Goal: Task Accomplishment & Management: Complete application form

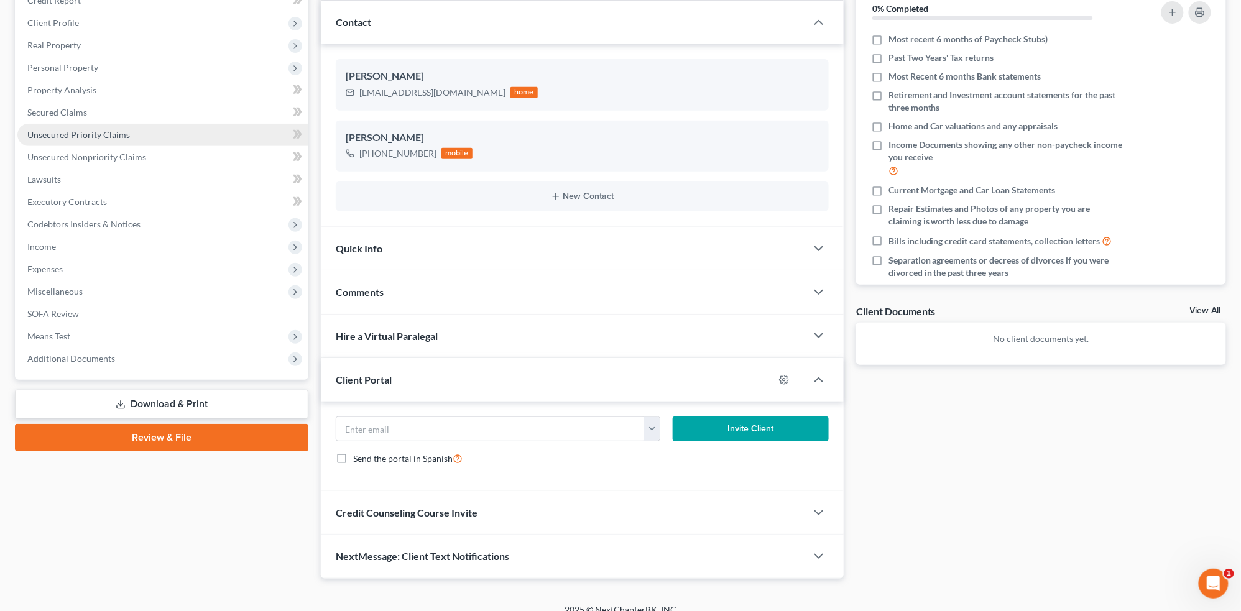
scroll to position [177, 0]
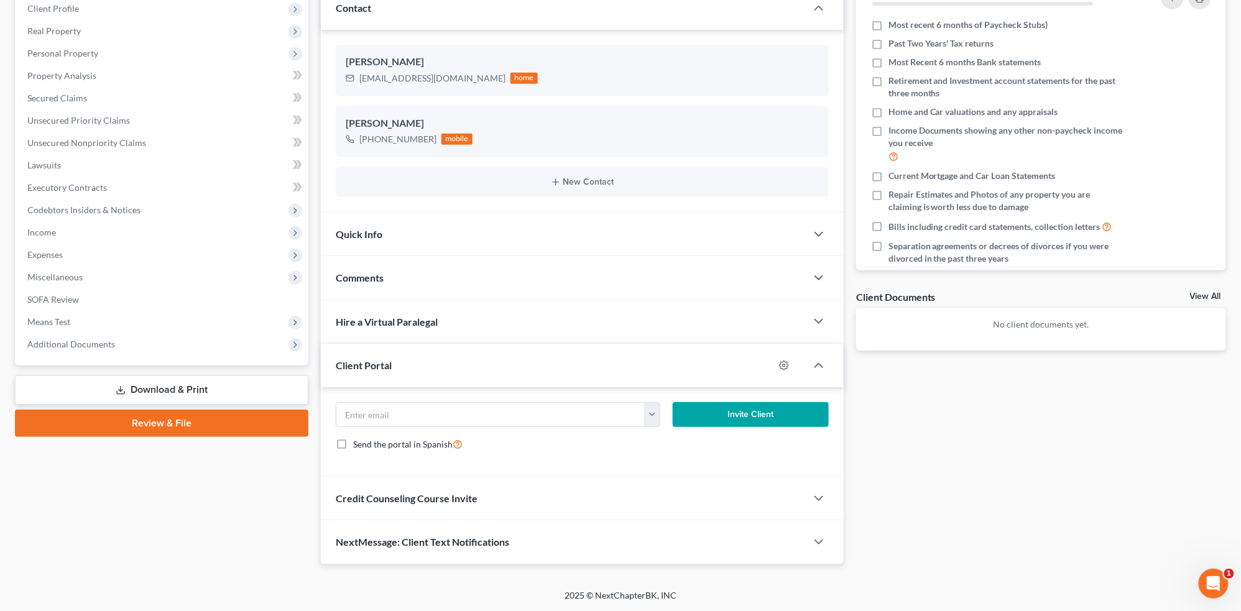
click at [168, 425] on link "Review & File" at bounding box center [161, 423] width 293 height 27
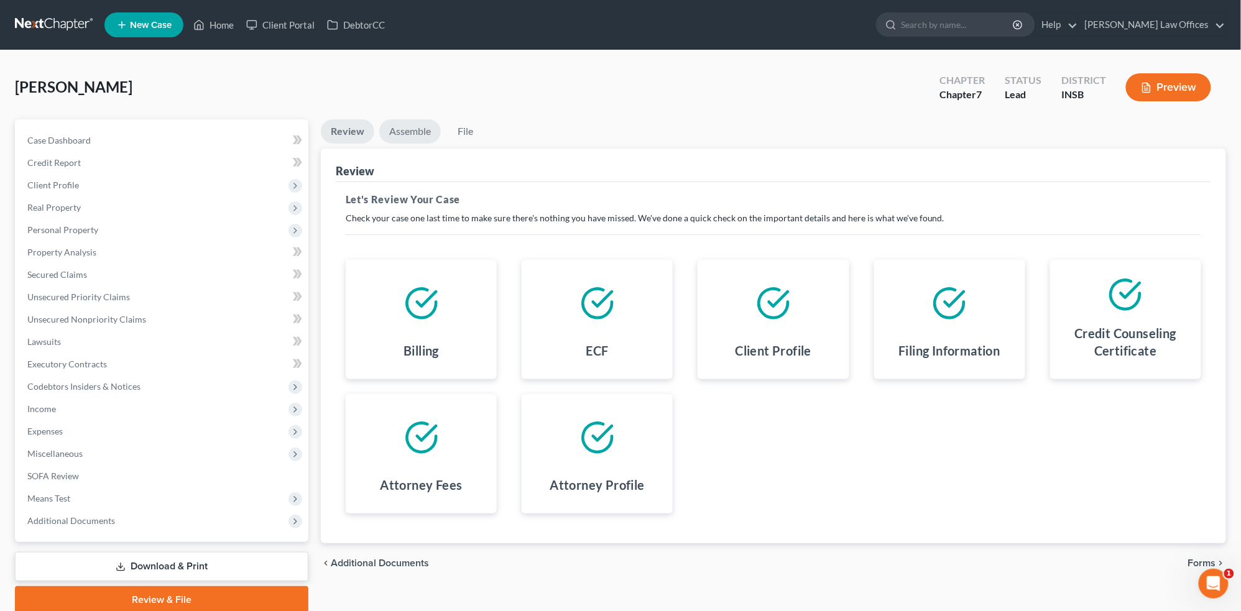
click at [416, 131] on link "Assemble" at bounding box center [410, 131] width 62 height 24
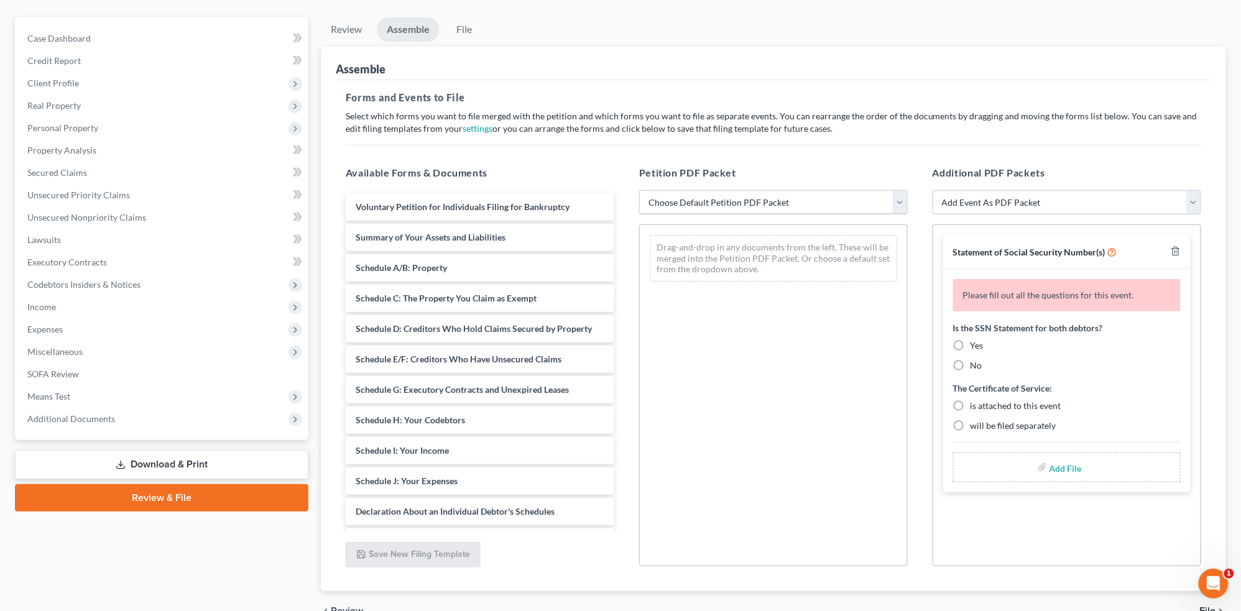
scroll to position [116, 0]
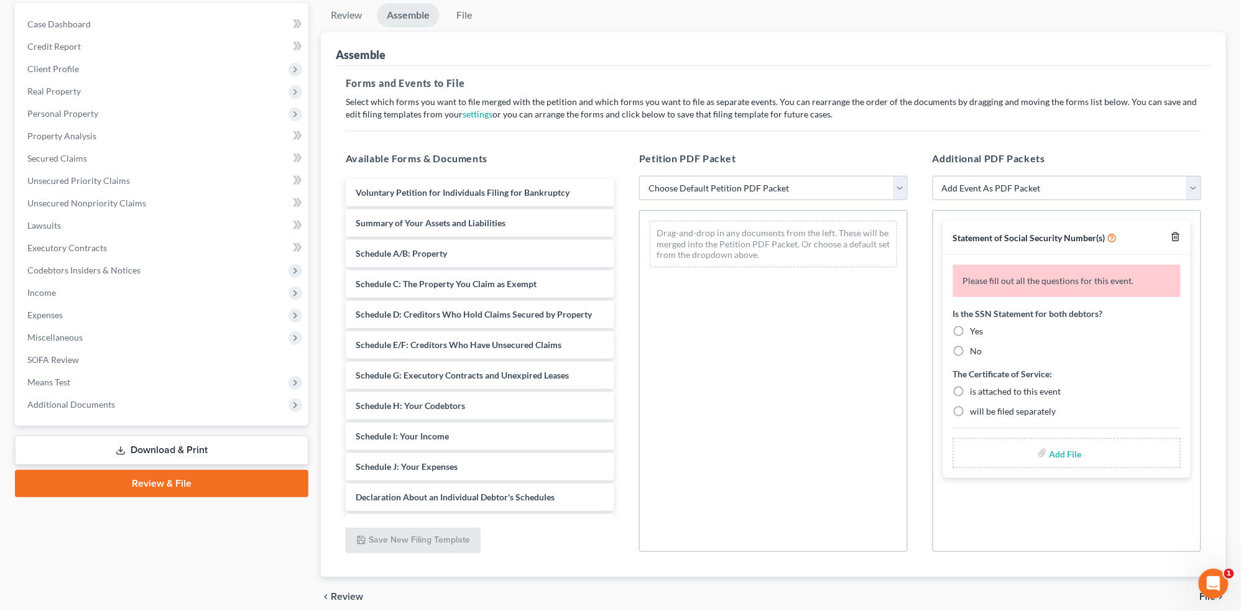
click at [1176, 236] on icon "button" at bounding box center [1176, 237] width 10 height 10
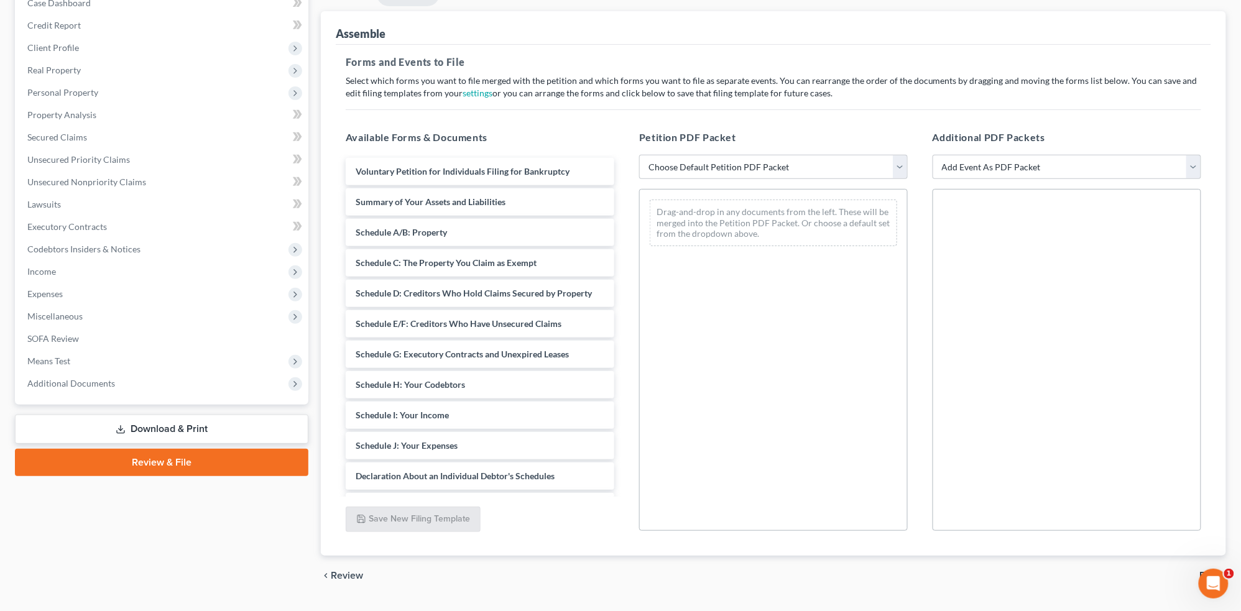
scroll to position [169, 0]
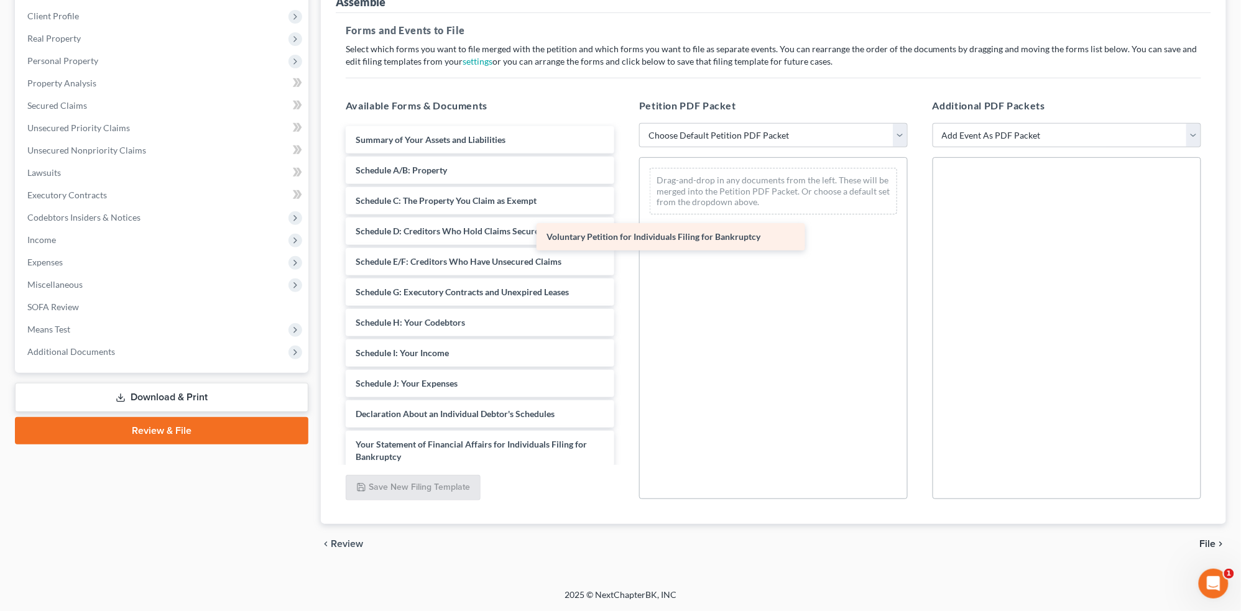
drag, startPoint x: 527, startPoint y: 145, endPoint x: 768, endPoint y: 247, distance: 261.9
click at [624, 249] on div "Voluntary Petition for Individuals Filing for Bankruptcy Voluntary Petition for…" at bounding box center [480, 402] width 288 height 552
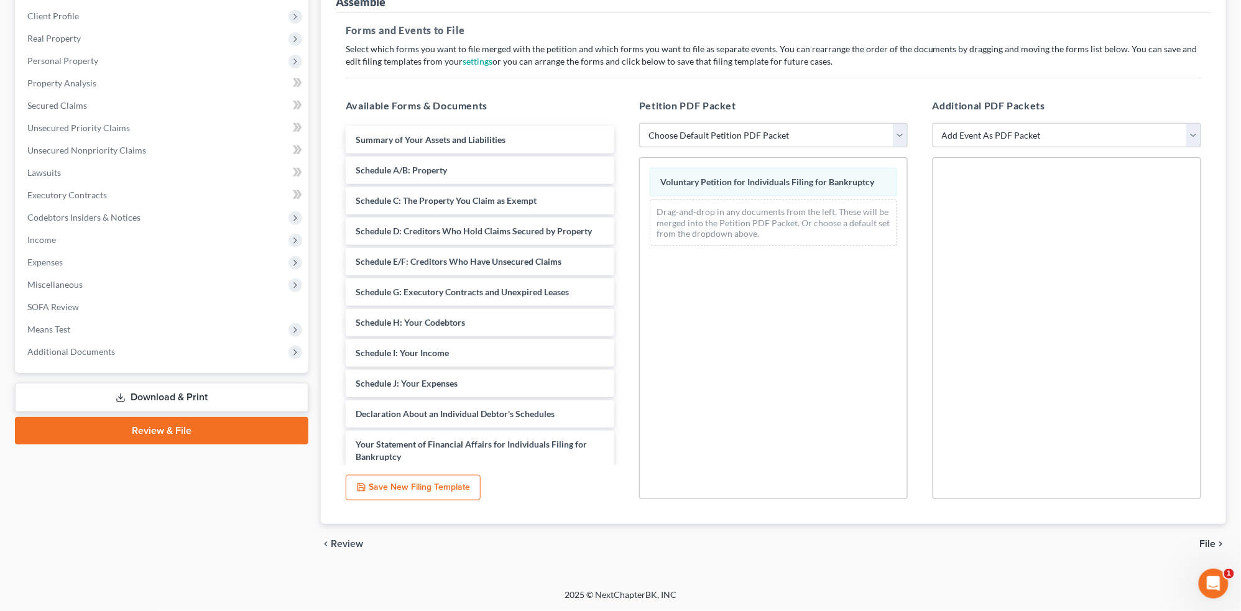
click at [1206, 540] on span "File" at bounding box center [1208, 544] width 16 height 10
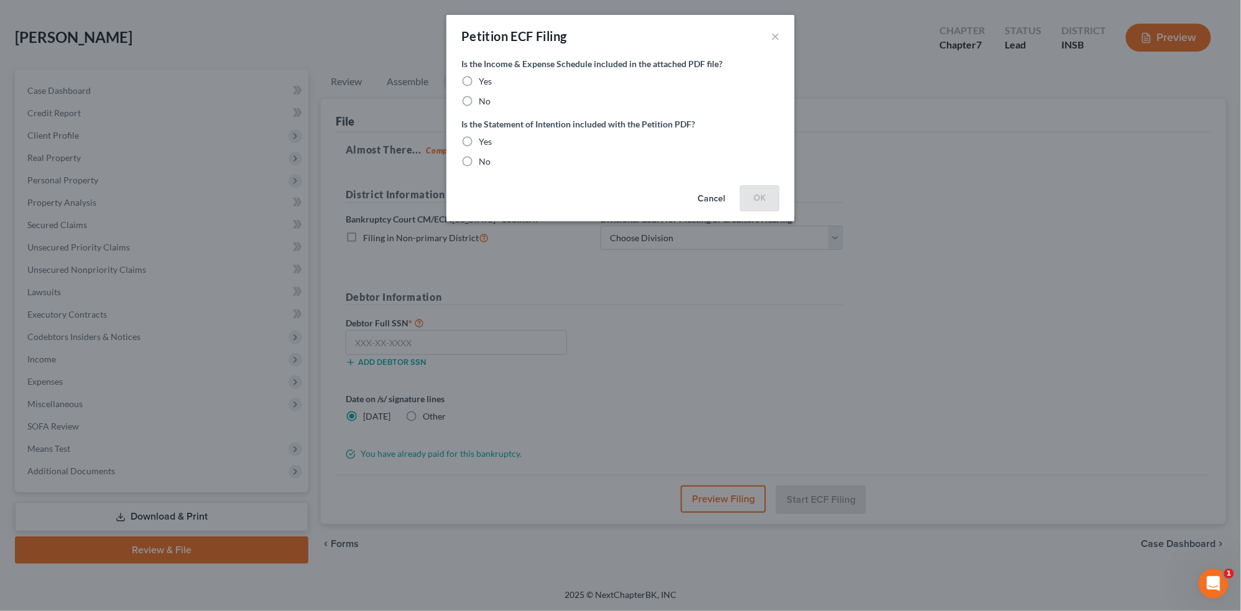
scroll to position [50, 0]
click at [776, 36] on button "×" at bounding box center [775, 36] width 9 height 15
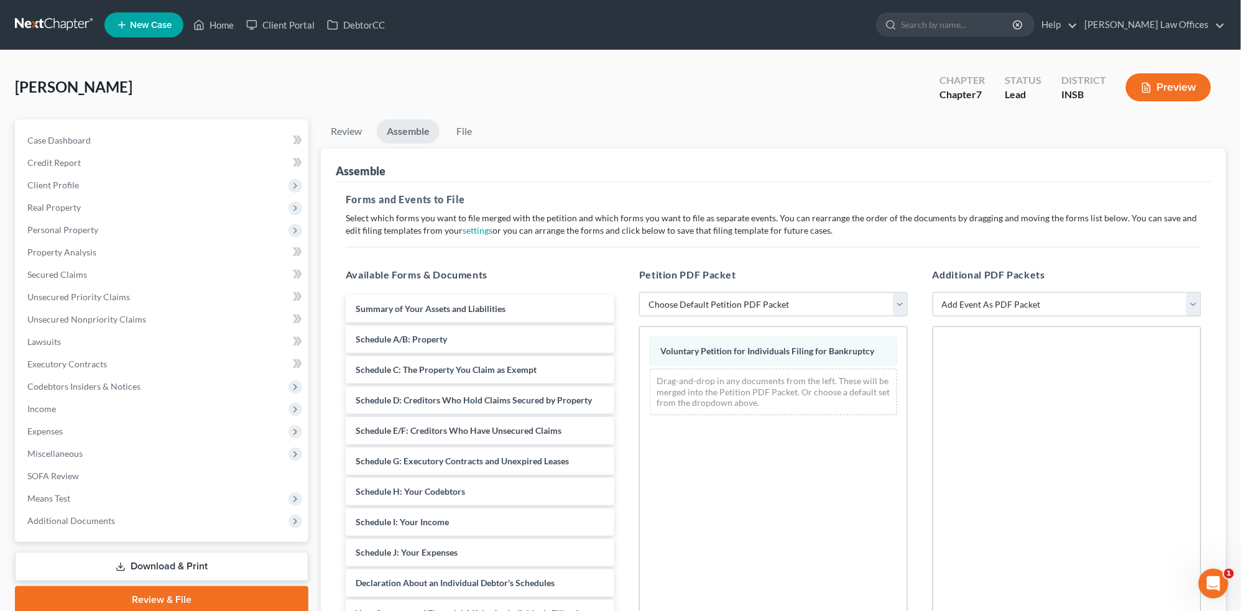
scroll to position [169, 0]
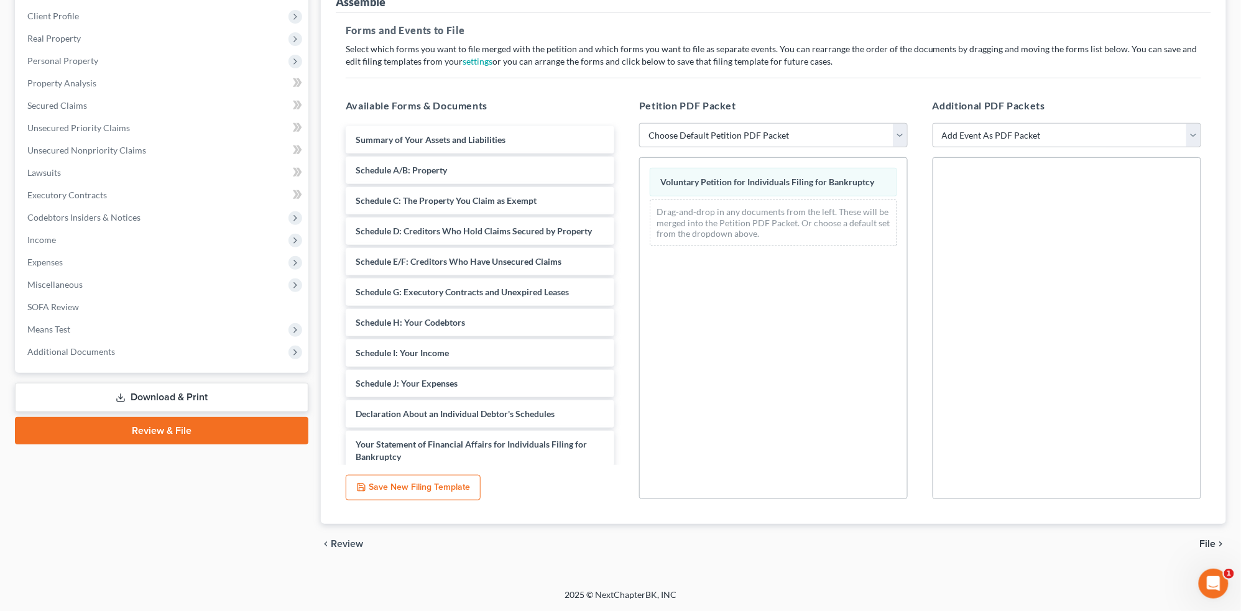
click at [1213, 541] on span "File" at bounding box center [1208, 544] width 16 height 10
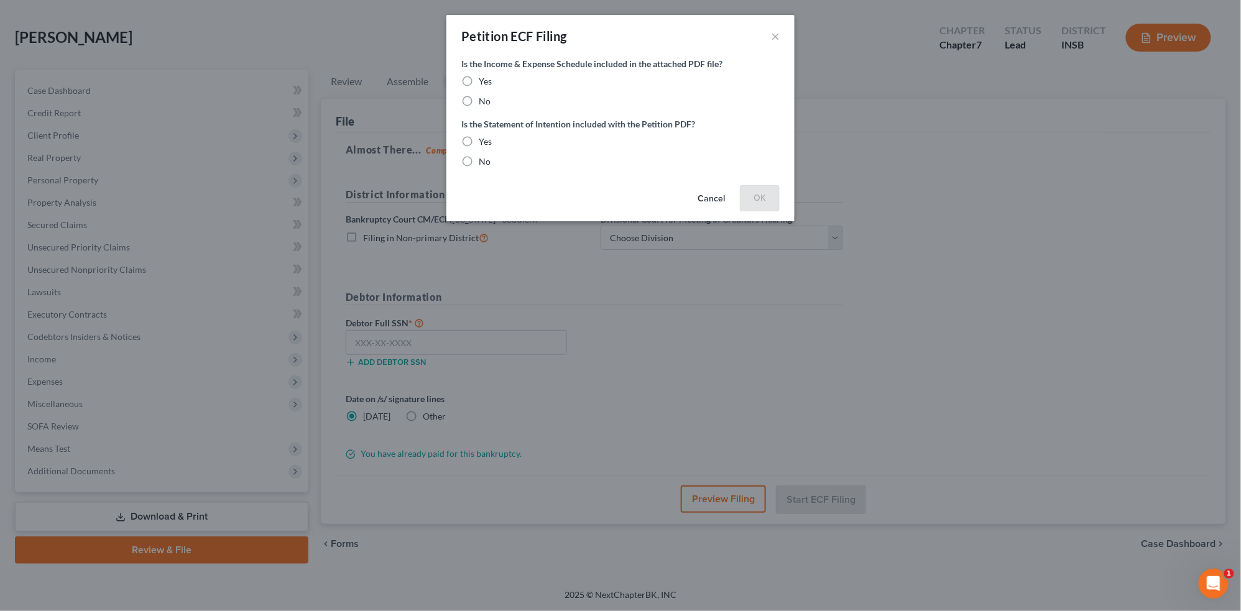
click at [479, 102] on label "No" at bounding box center [485, 101] width 12 height 12
click at [484, 102] on input "No" at bounding box center [488, 99] width 8 height 8
radio input "true"
click at [479, 162] on label "No" at bounding box center [485, 161] width 12 height 12
click at [484, 162] on input "No" at bounding box center [488, 159] width 8 height 8
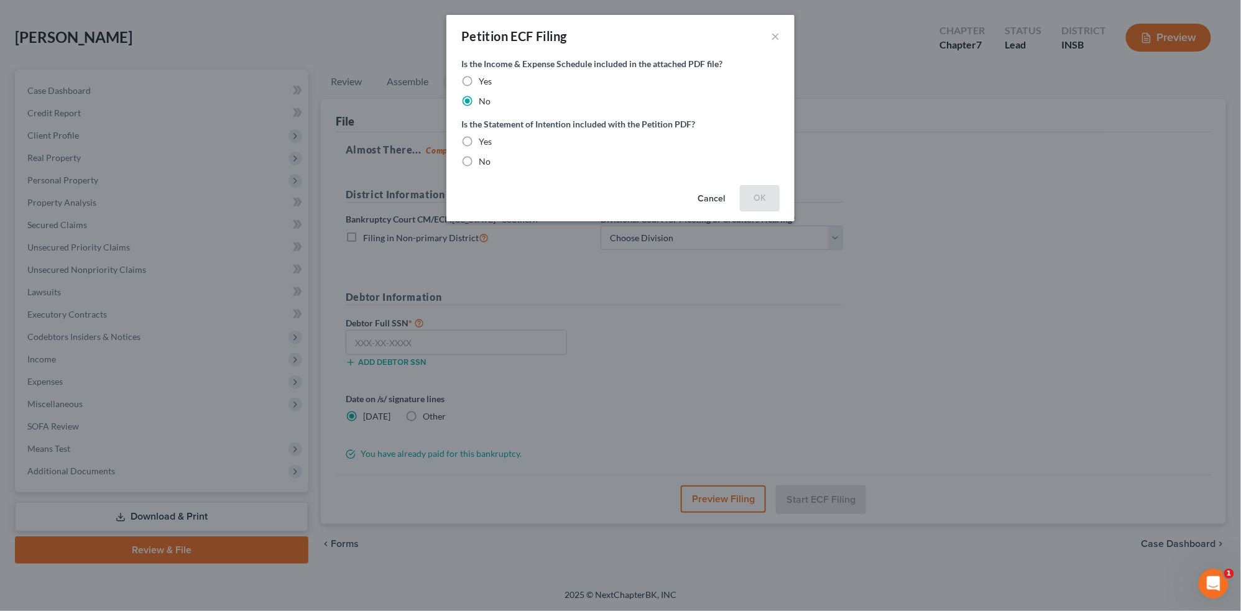
radio input "true"
click at [760, 200] on button "OK" at bounding box center [760, 197] width 40 height 25
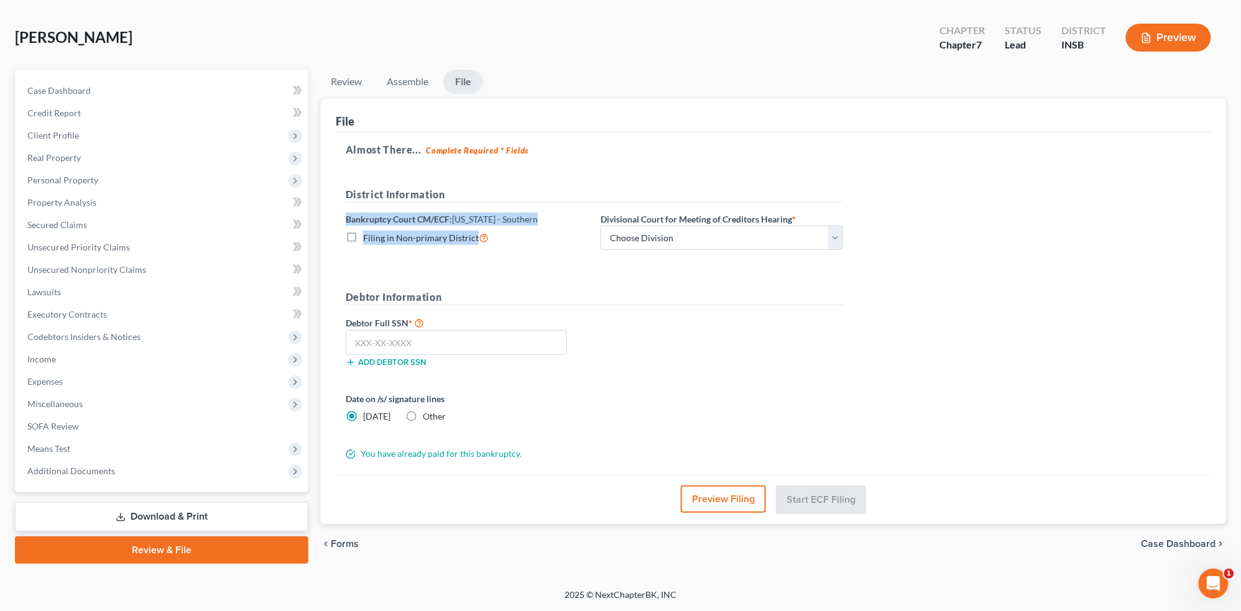
drag, startPoint x: 598, startPoint y: 211, endPoint x: 762, endPoint y: 211, distance: 164.1
click at [762, 211] on div "District Information Bankruptcy Court CM/ECF: [US_STATE] - Southern Filing in N…" at bounding box center [594, 223] width 510 height 73
drag, startPoint x: 794, startPoint y: 218, endPoint x: 597, endPoint y: 220, distance: 196.4
click at [597, 220] on div "Divisional Court for Meeting of Creditors Hearing * Choose Division [GEOGRAPHIC…" at bounding box center [721, 232] width 255 height 38
copy label "Divisional Court for Meeting of Creditors Hearing"
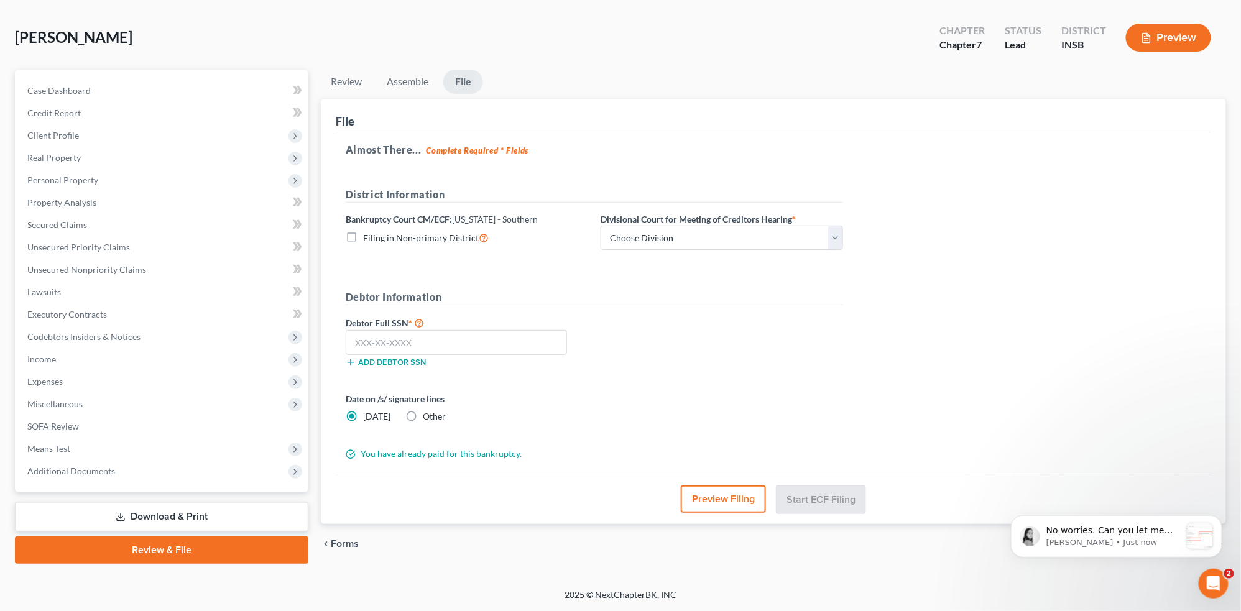
scroll to position [0, 0]
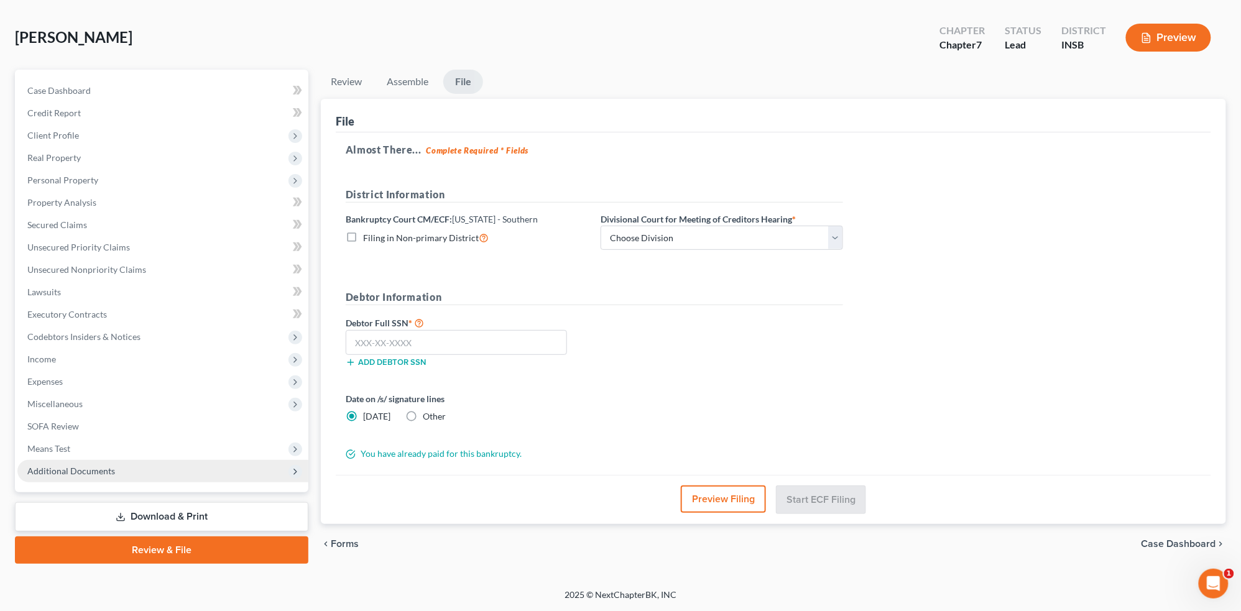
click at [183, 468] on span "Additional Documents" at bounding box center [162, 471] width 291 height 22
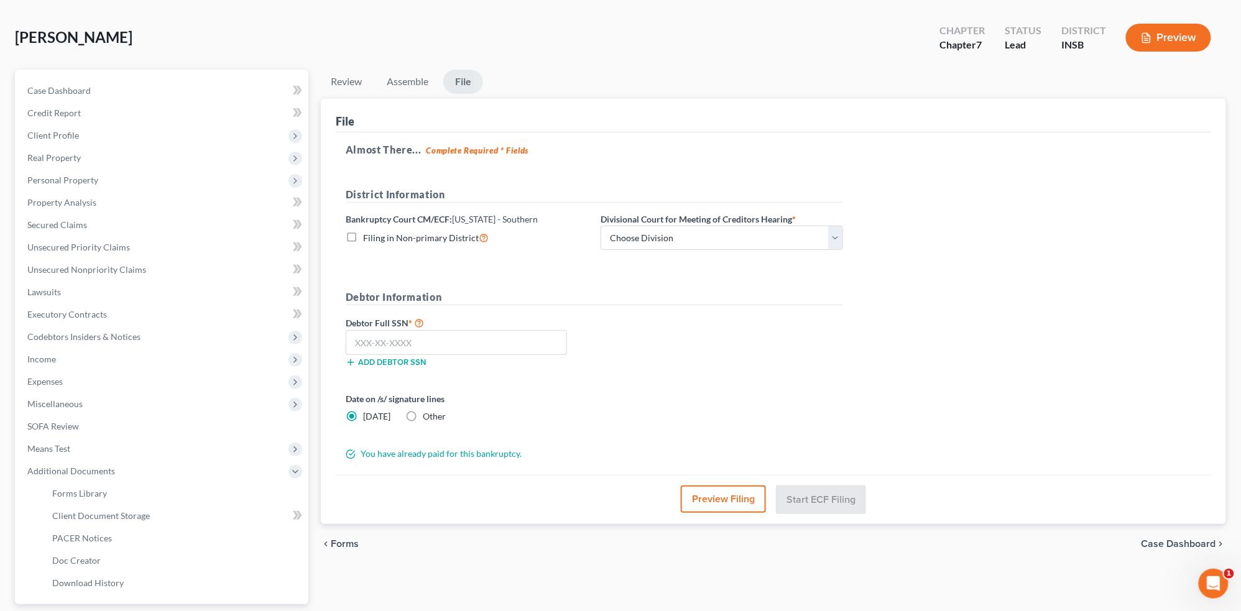
click at [494, 288] on form "District Information Bankruptcy Court CM/ECF: [US_STATE] - Southern Filing in N…" at bounding box center [594, 324] width 497 height 274
click at [150, 131] on span "Client Profile" at bounding box center [162, 135] width 291 height 22
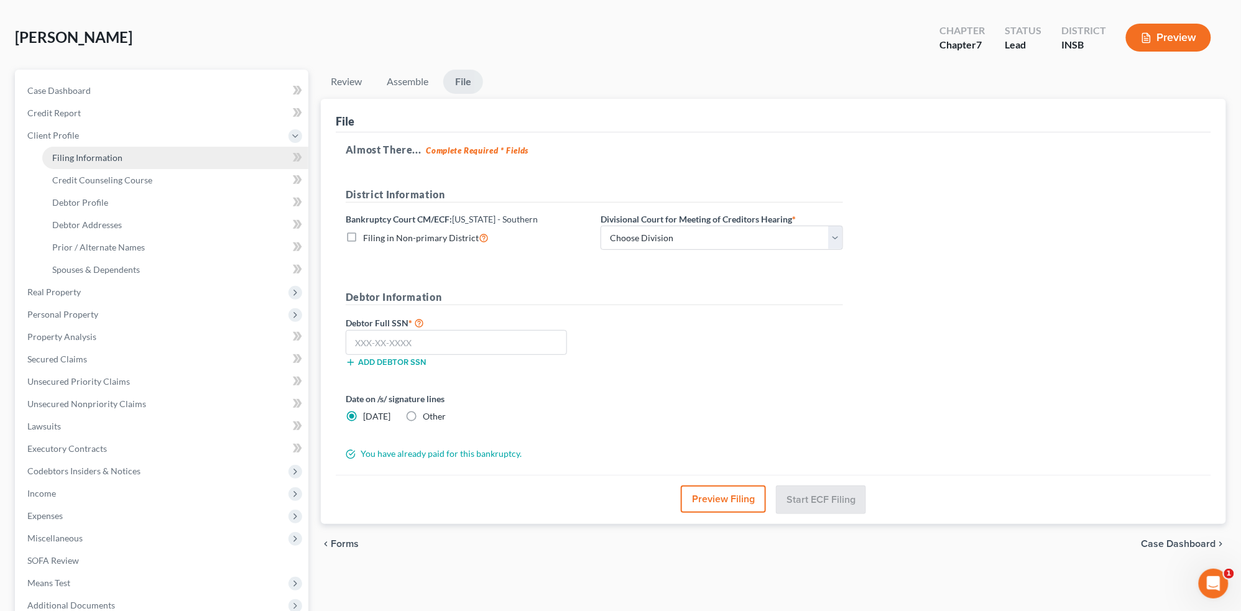
click at [157, 151] on link "Filing Information" at bounding box center [175, 158] width 266 height 22
select select "1"
select select "0"
select select "15"
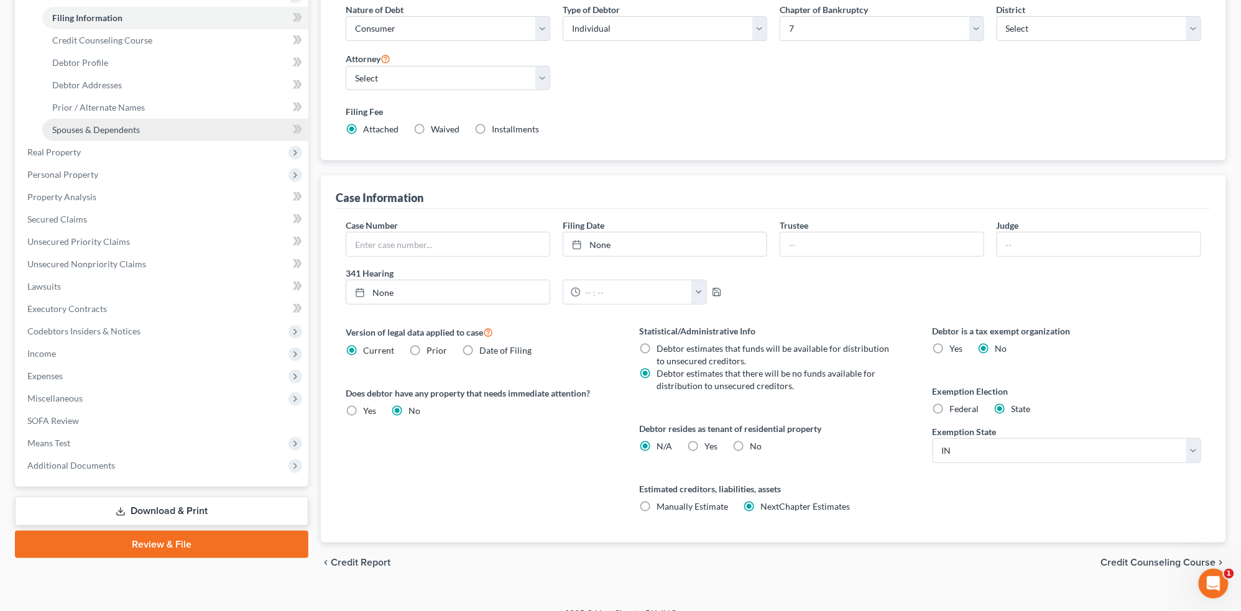
scroll to position [208, 0]
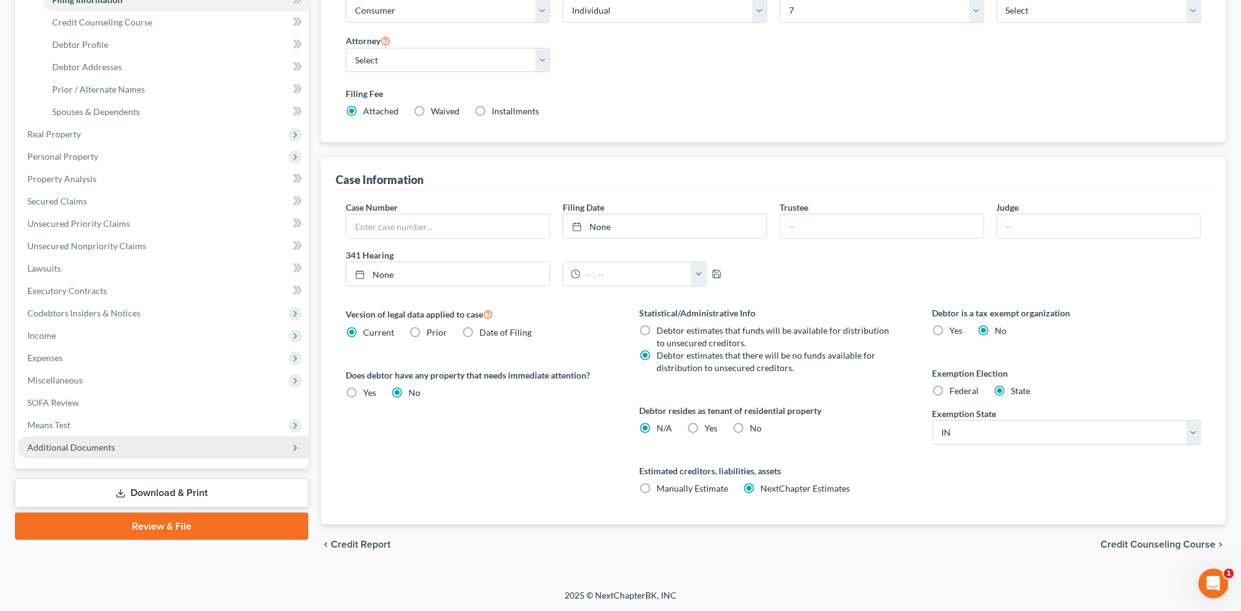
click at [217, 445] on span "Additional Documents" at bounding box center [162, 447] width 291 height 22
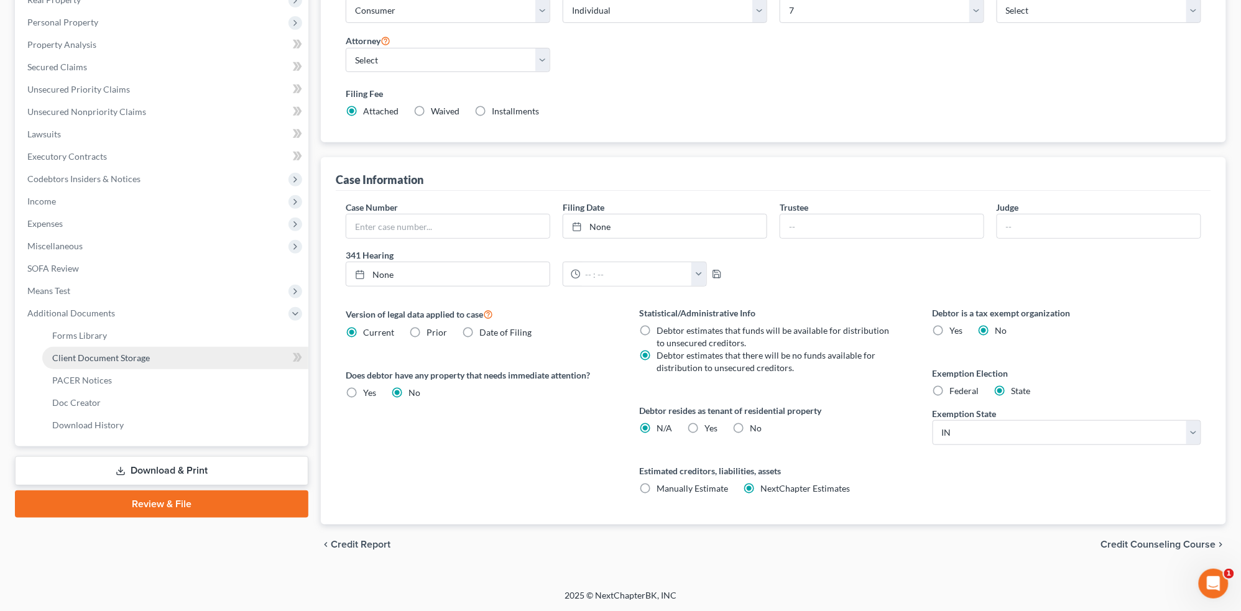
click at [221, 359] on link "Client Document Storage" at bounding box center [175, 358] width 266 height 22
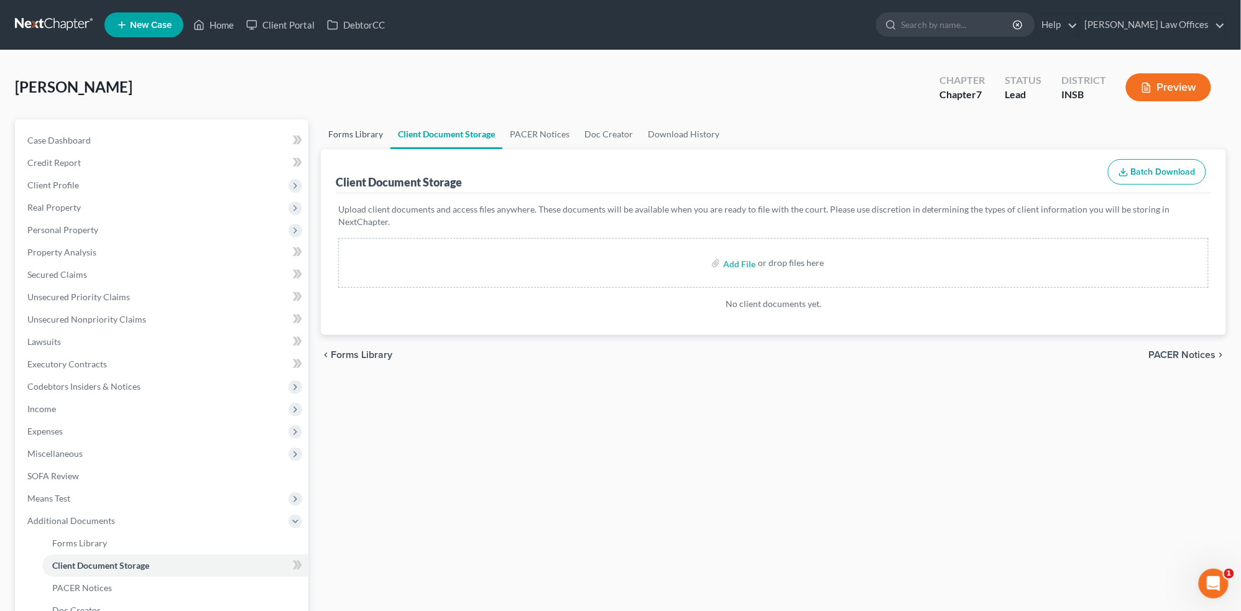
click at [355, 136] on link "Forms Library" at bounding box center [356, 134] width 70 height 30
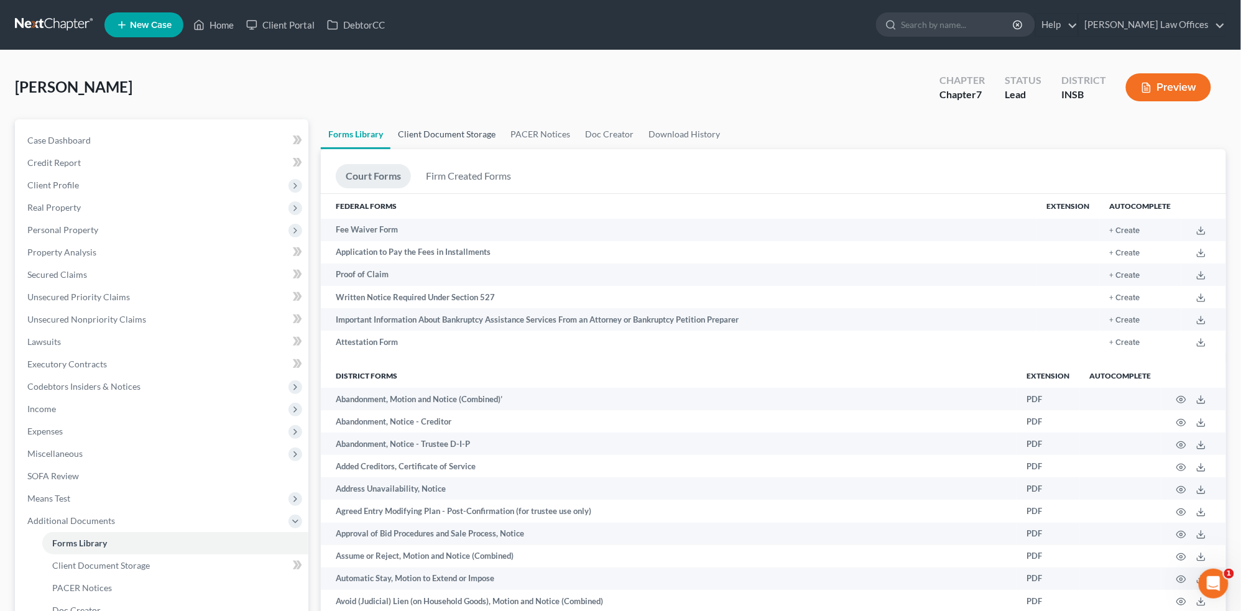
click at [466, 125] on link "Client Document Storage" at bounding box center [446, 134] width 113 height 30
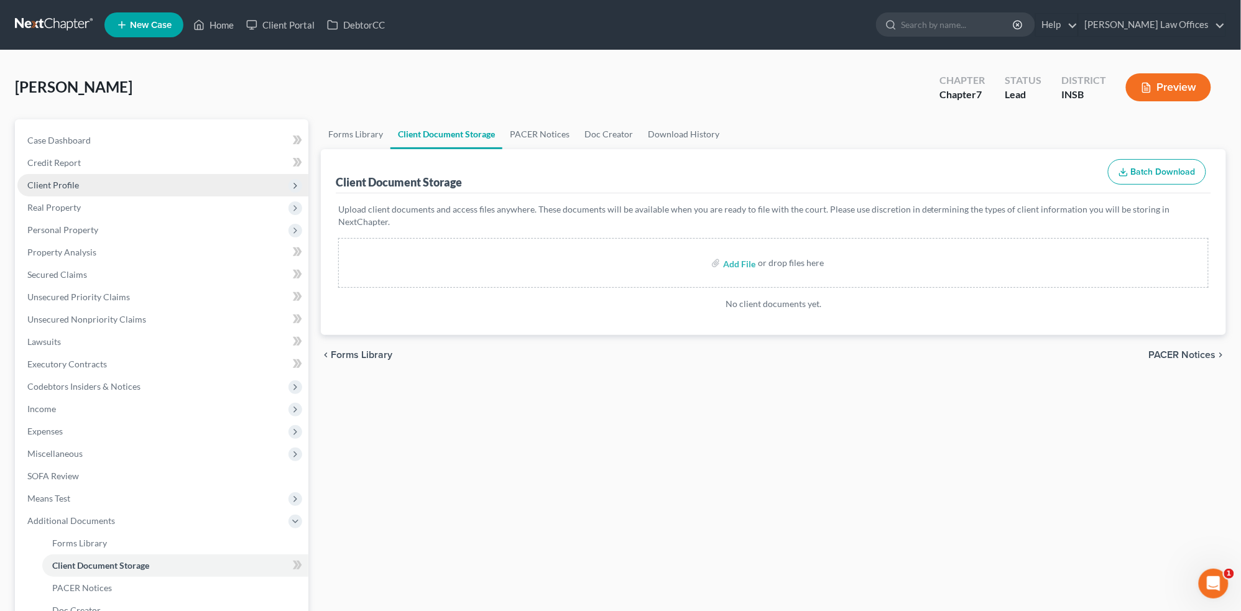
click at [127, 194] on span "Client Profile" at bounding box center [162, 185] width 291 height 22
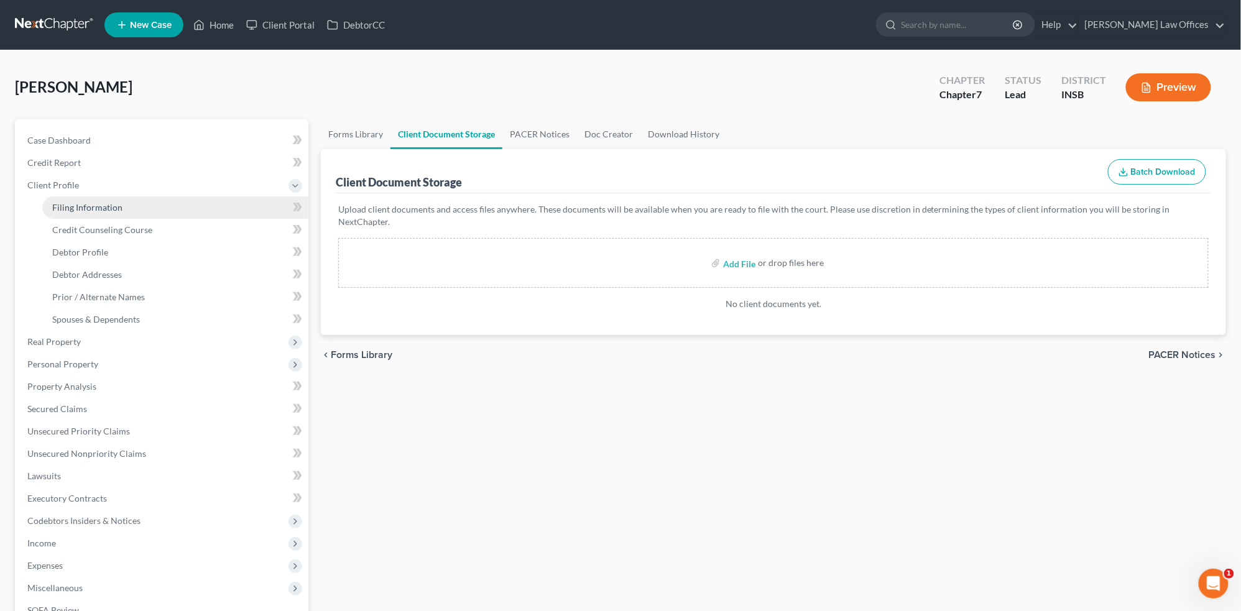
click at [125, 202] on link "Filing Information" at bounding box center [175, 207] width 266 height 22
select select "1"
select select "0"
select select "28"
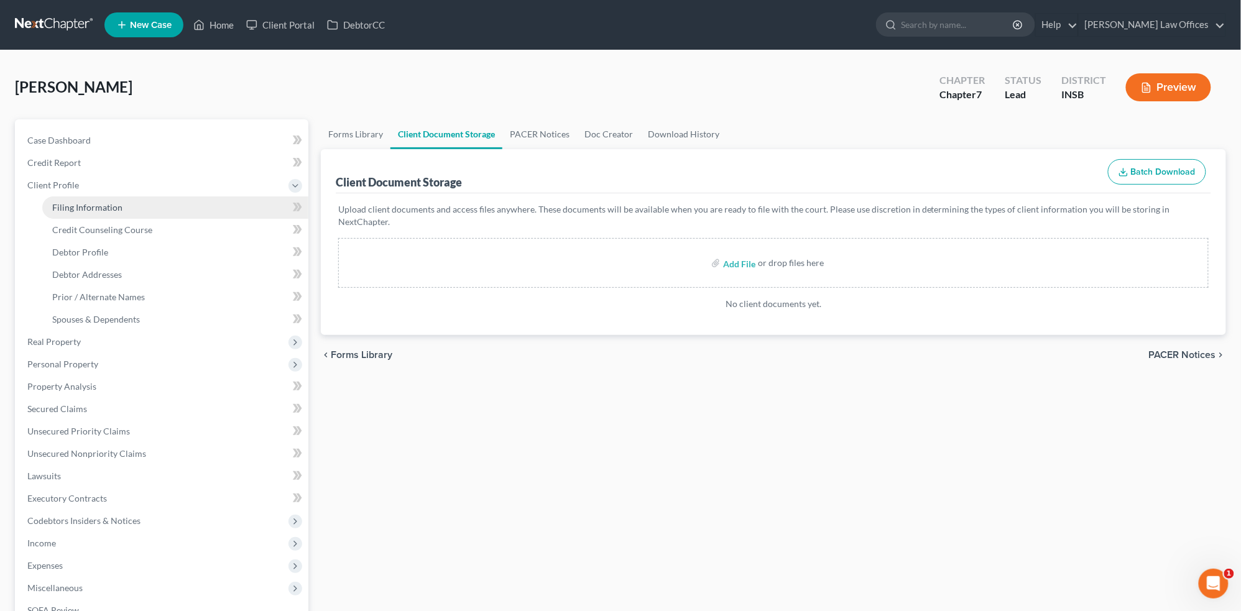
select select "0"
select select "15"
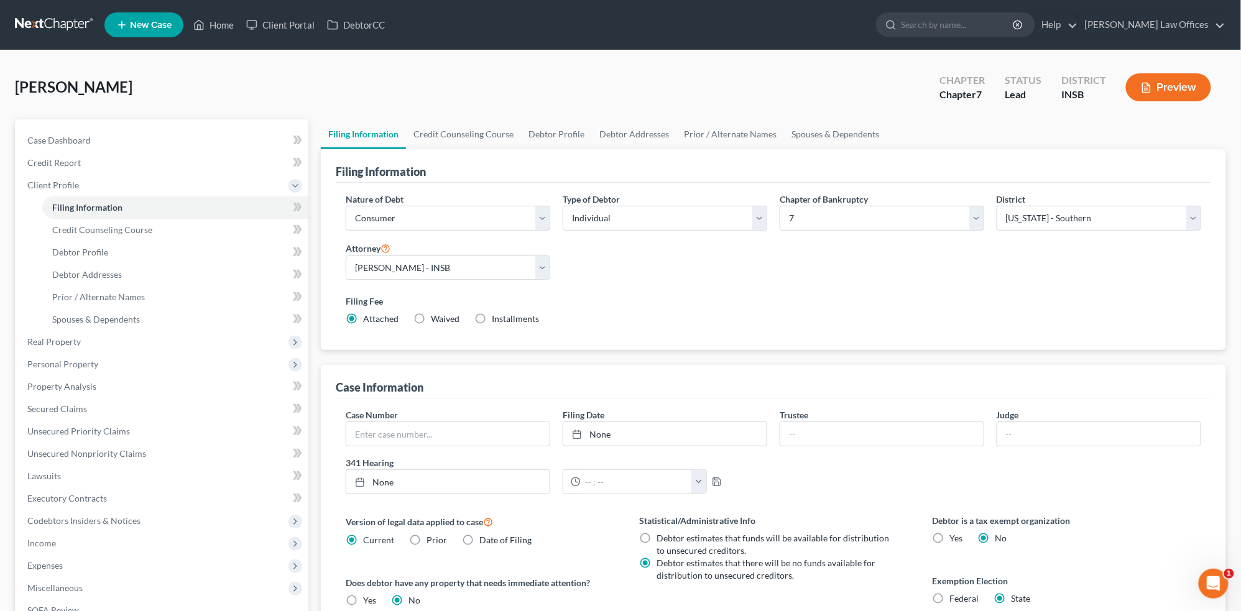
click at [1187, 88] on button "Preview" at bounding box center [1168, 87] width 85 height 28
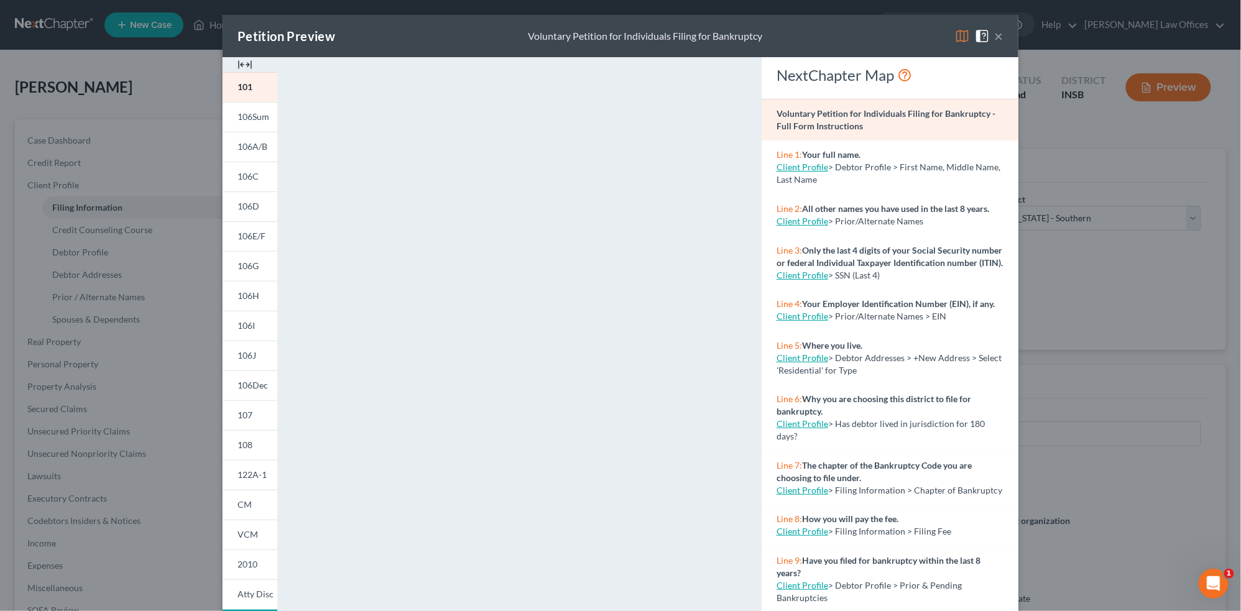
scroll to position [90, 0]
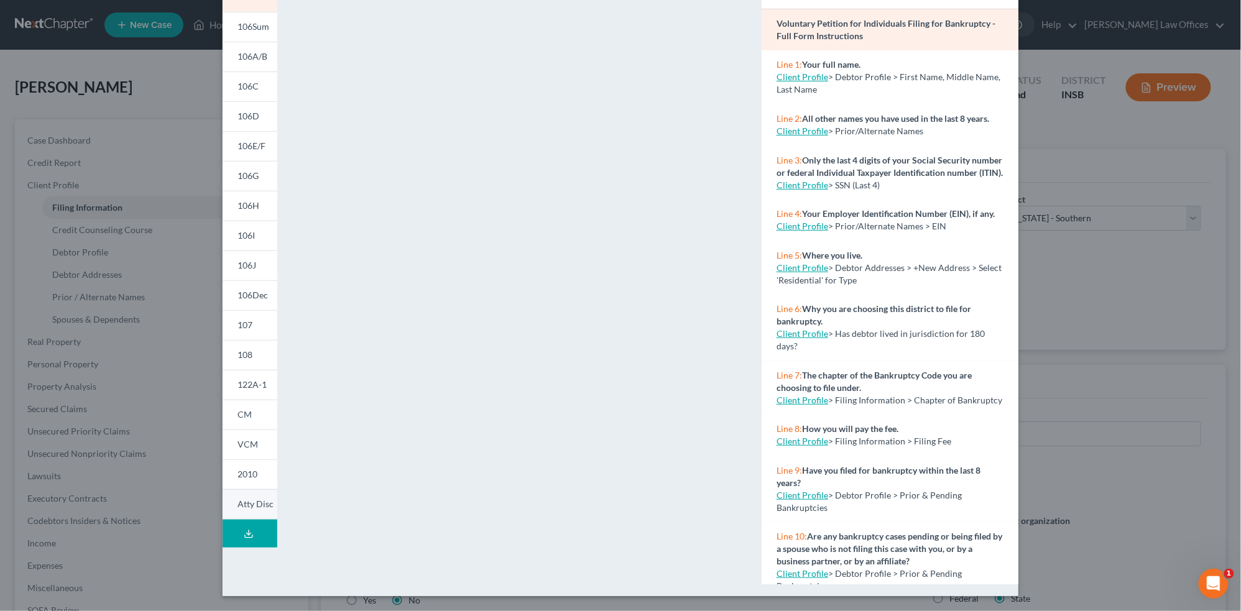
click at [255, 504] on span "Atty Disc" at bounding box center [255, 504] width 36 height 11
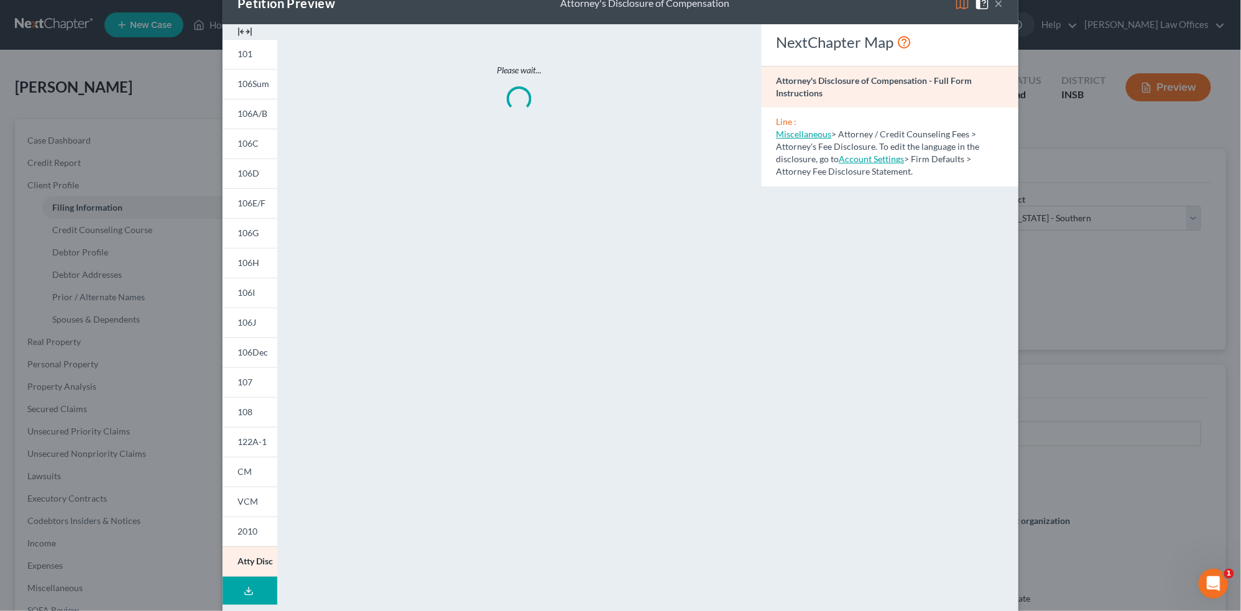
scroll to position [0, 0]
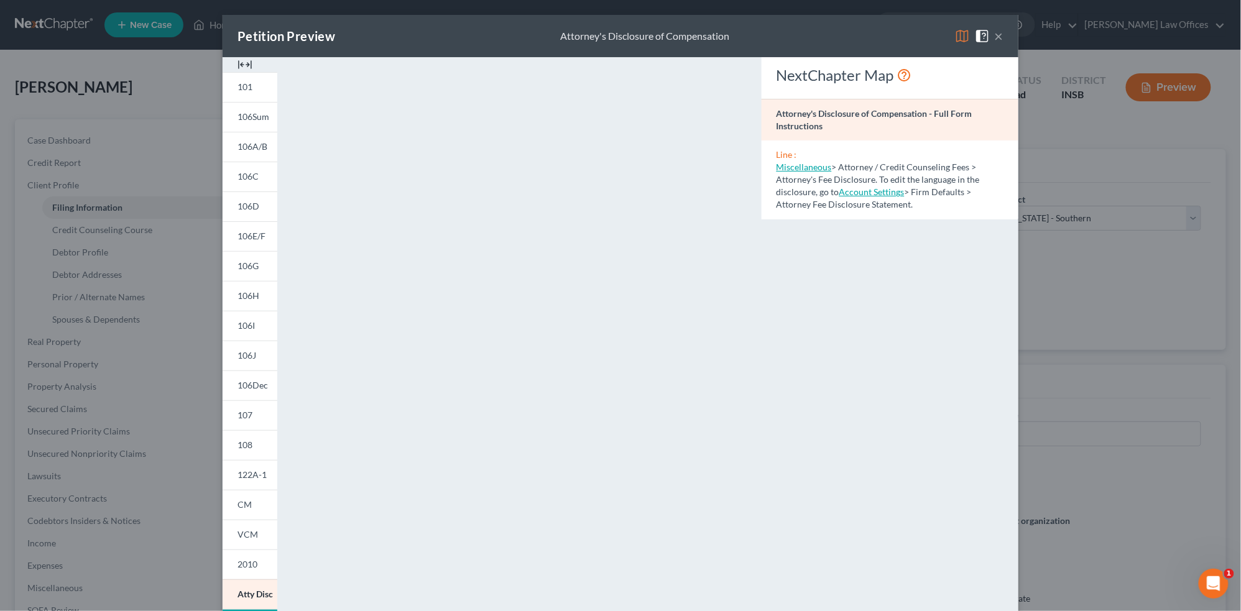
click at [1003, 35] on button "×" at bounding box center [999, 36] width 9 height 15
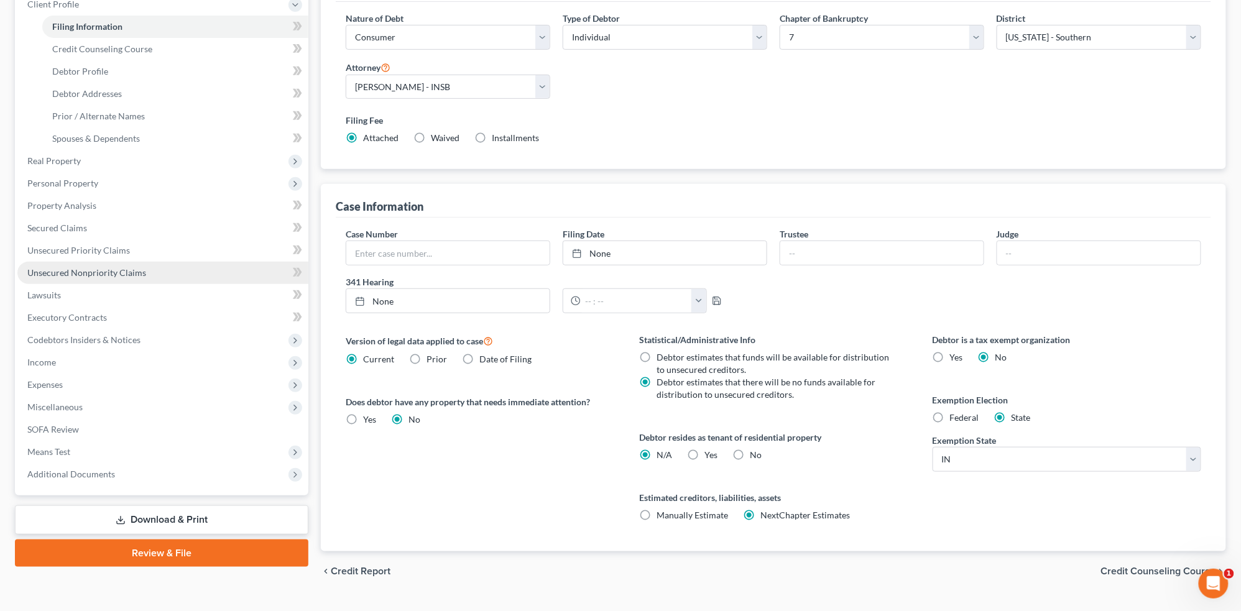
scroll to position [208, 0]
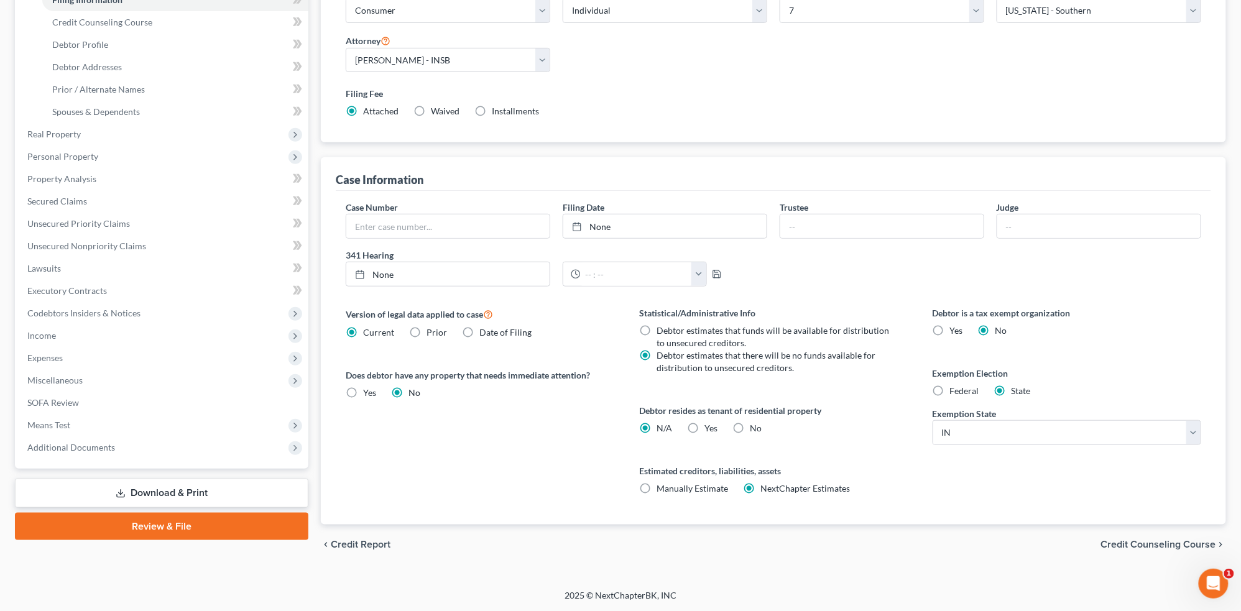
click at [167, 528] on link "Review & File" at bounding box center [161, 526] width 293 height 27
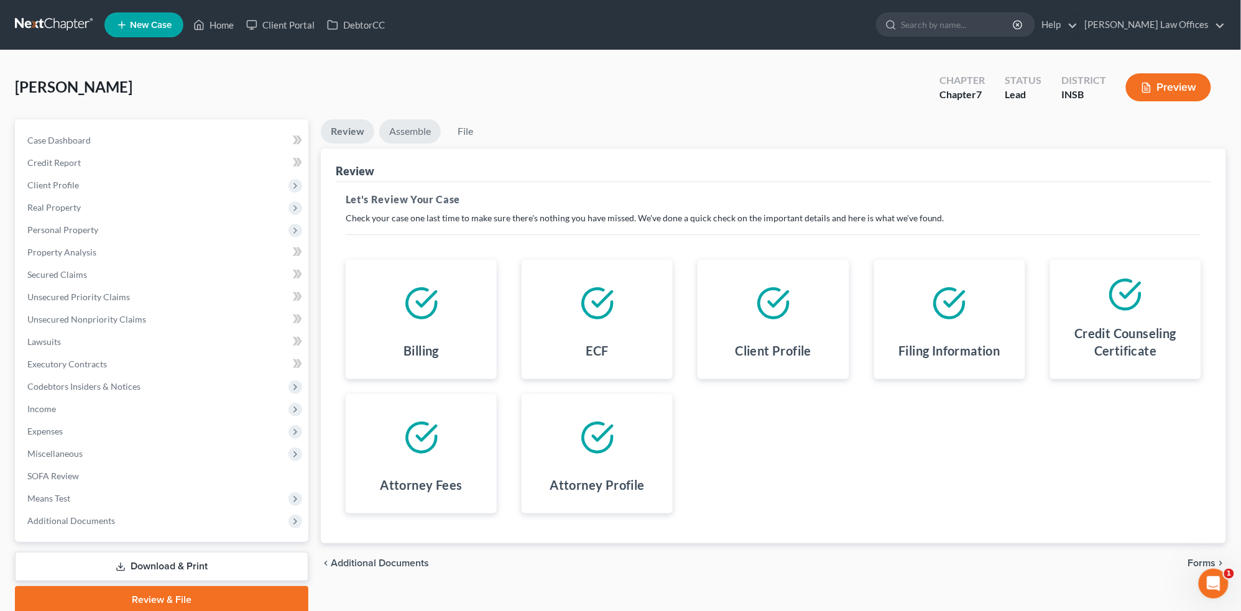
click at [423, 127] on link "Assemble" at bounding box center [410, 131] width 62 height 24
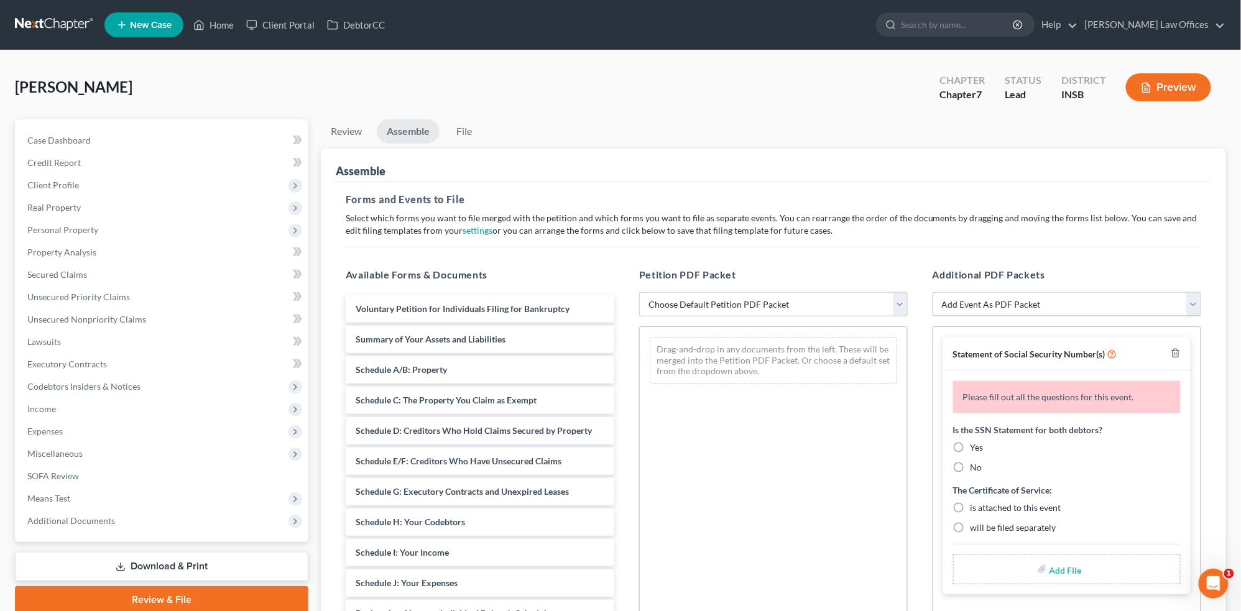
click at [976, 297] on select "Add Event As PDF Packet Amended/Corrected Petition Ch 7 Means Test Calculation …" at bounding box center [1066, 304] width 269 height 25
click at [732, 314] on select "Choose Default Petition PDF Packet Emergency Filing (Voluntary Petition and Cre…" at bounding box center [773, 304] width 269 height 25
select select "1"
click at [639, 292] on select "Choose Default Petition PDF Packet Emergency Filing (Voluntary Petition and Cre…" at bounding box center [773, 304] width 269 height 25
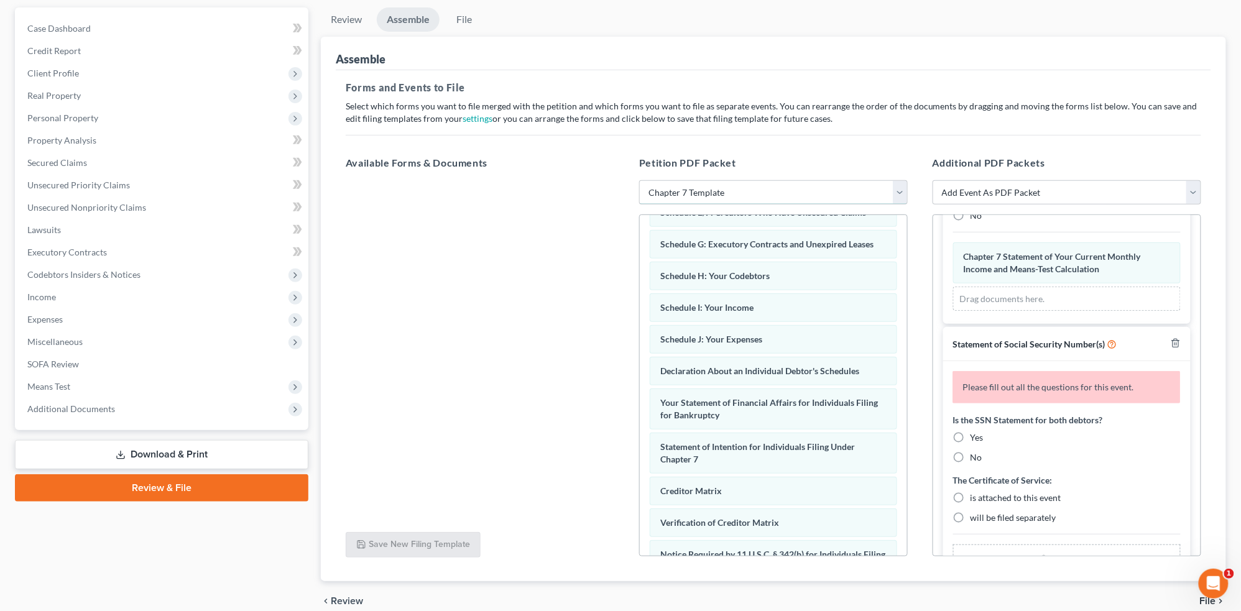
scroll to position [301, 0]
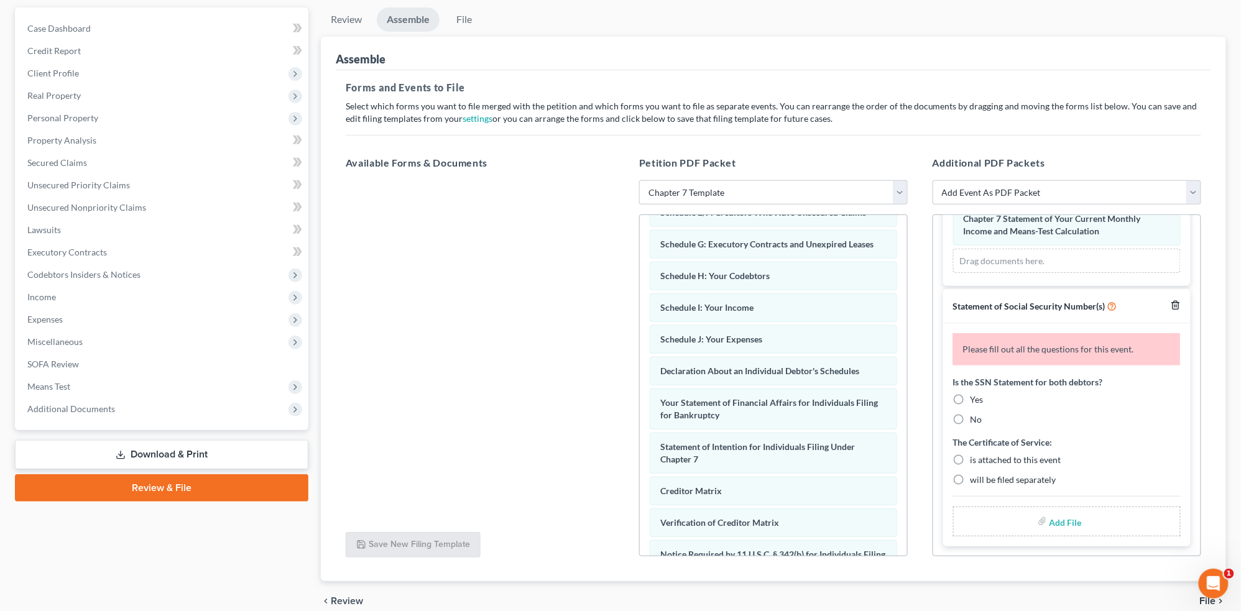
click at [1176, 308] on icon "button" at bounding box center [1175, 305] width 6 height 8
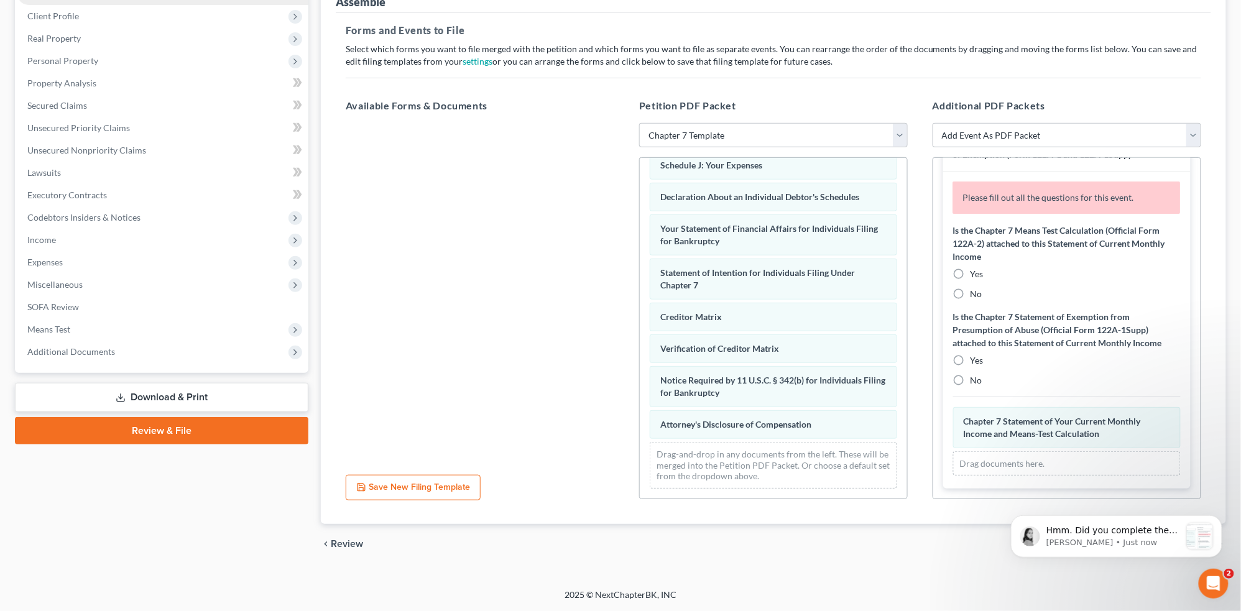
scroll to position [0, 0]
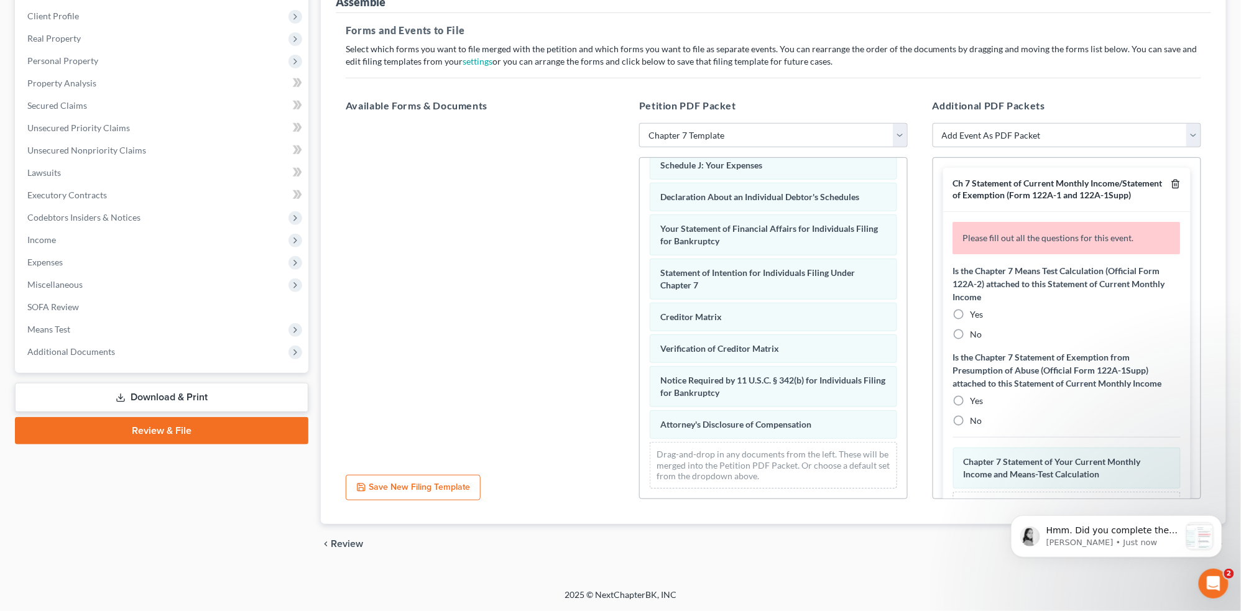
click at [1177, 183] on icon "button" at bounding box center [1176, 184] width 10 height 10
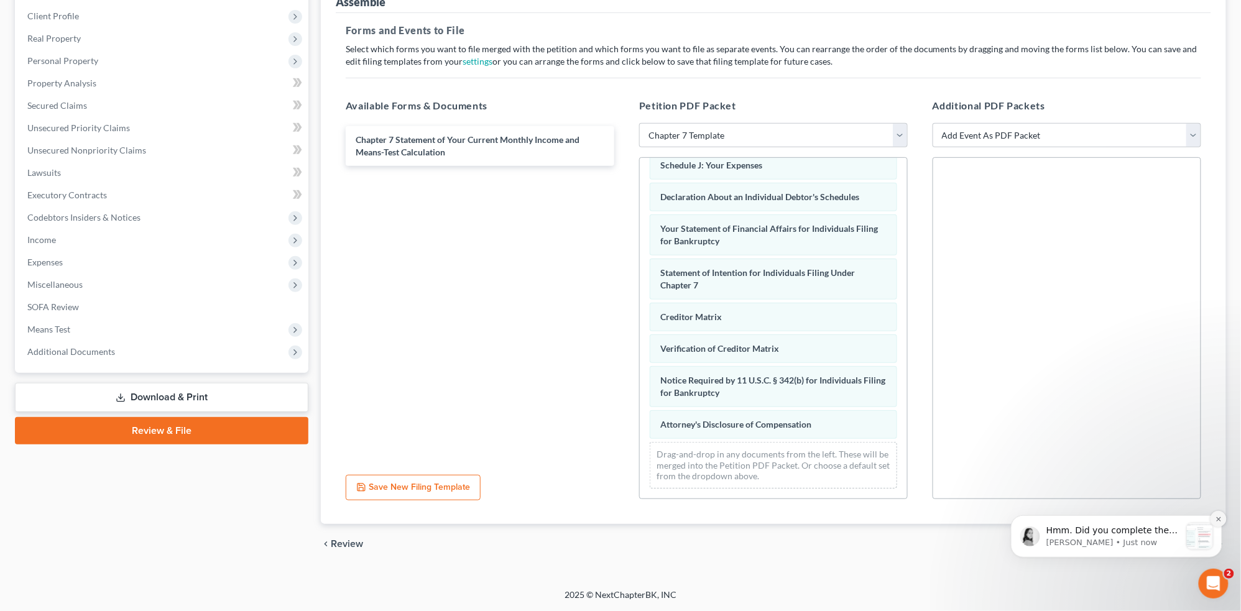
click at [1218, 518] on icon "Dismiss notification" at bounding box center [1217, 518] width 4 height 4
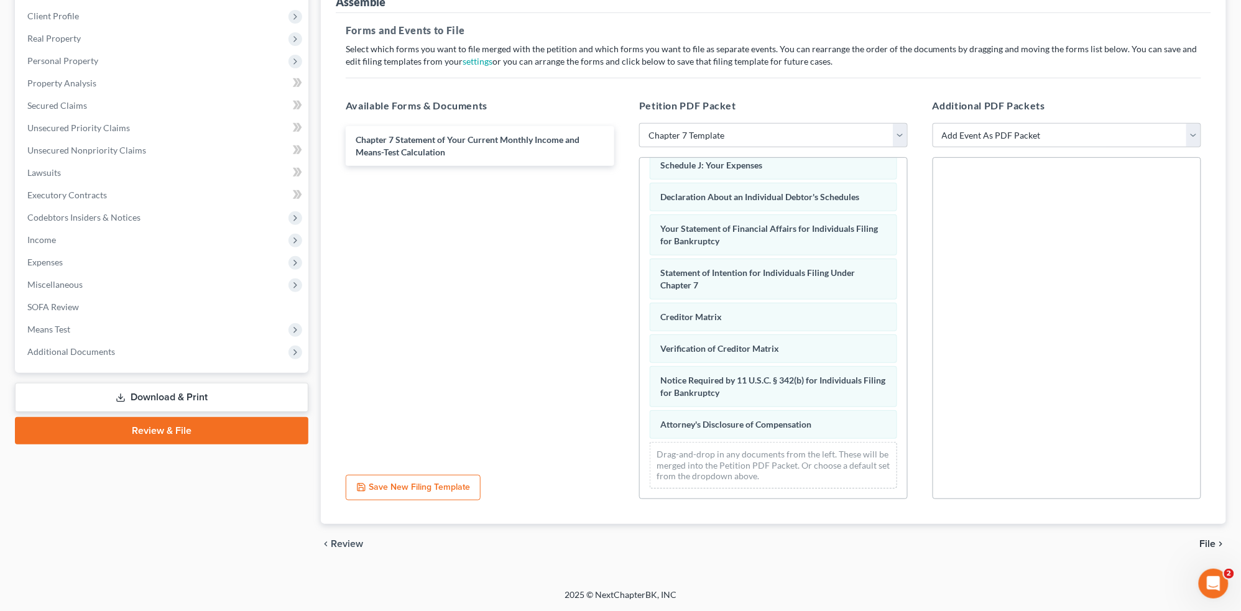
click at [1209, 542] on span "File" at bounding box center [1208, 544] width 16 height 10
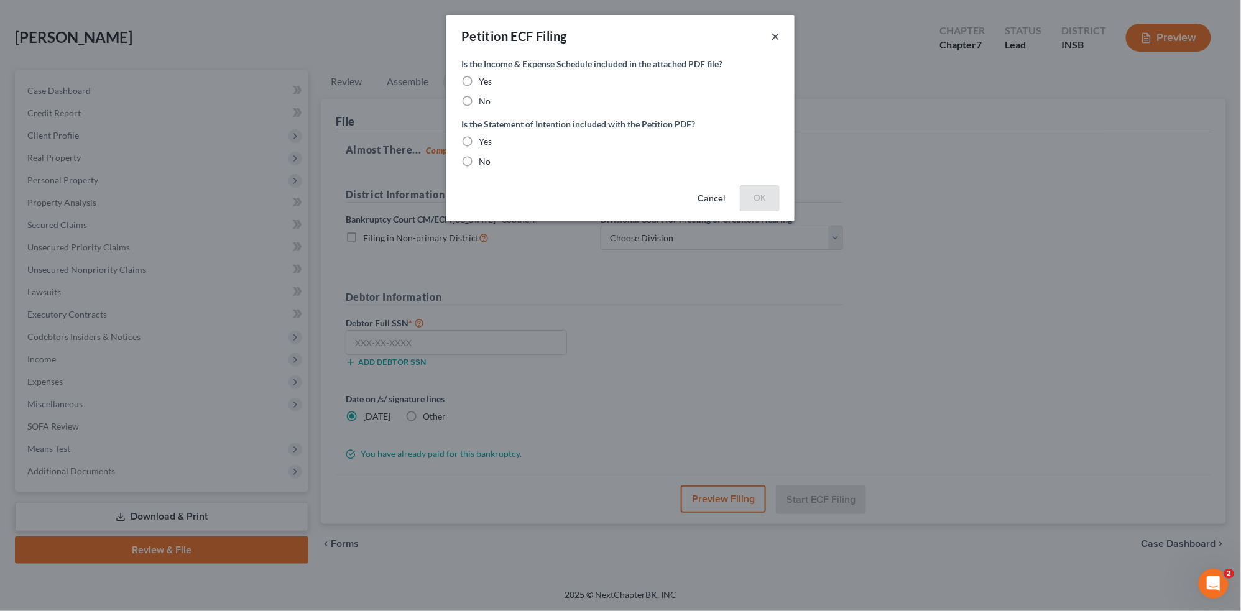
click at [775, 37] on button "×" at bounding box center [775, 36] width 9 height 15
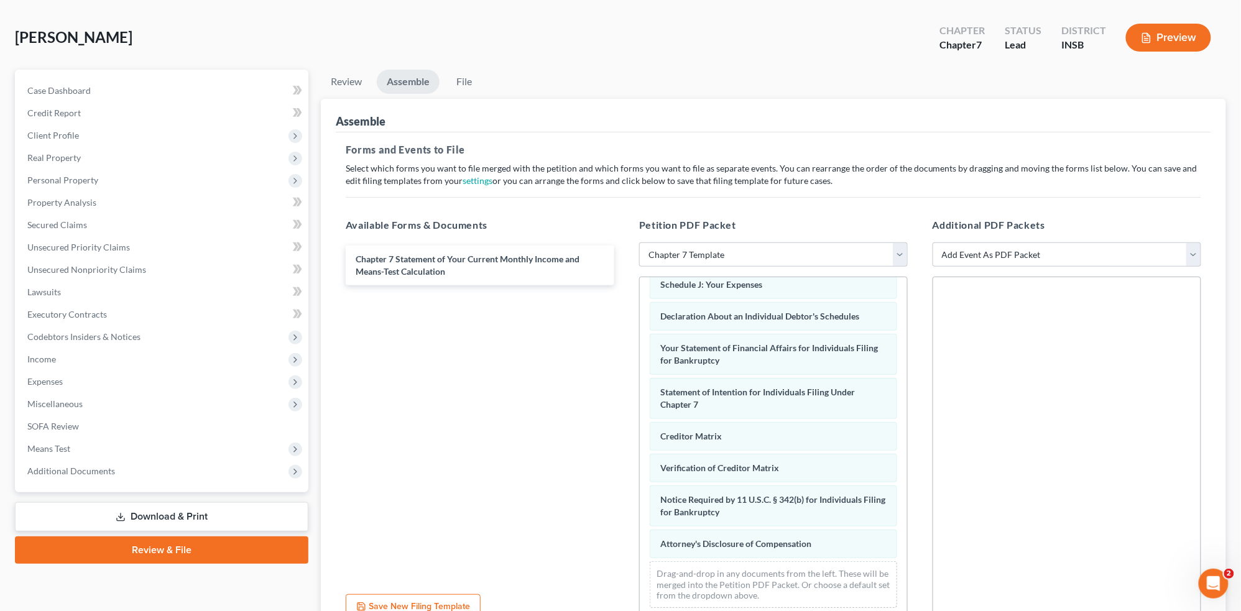
scroll to position [169, 0]
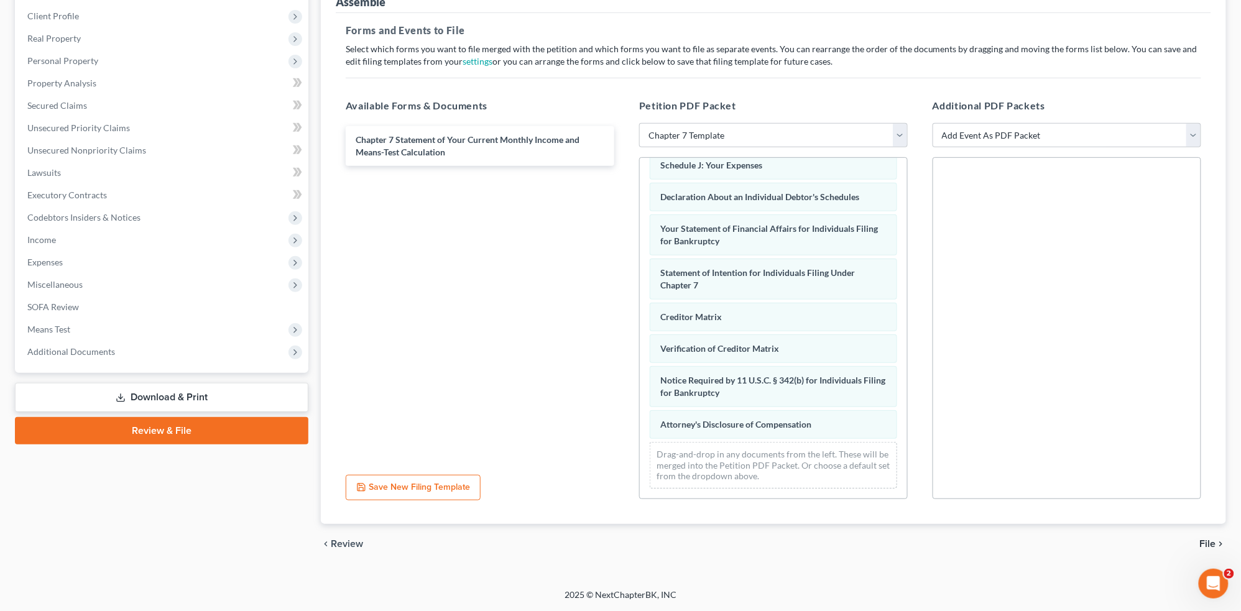
click at [1209, 546] on span "File" at bounding box center [1208, 544] width 16 height 10
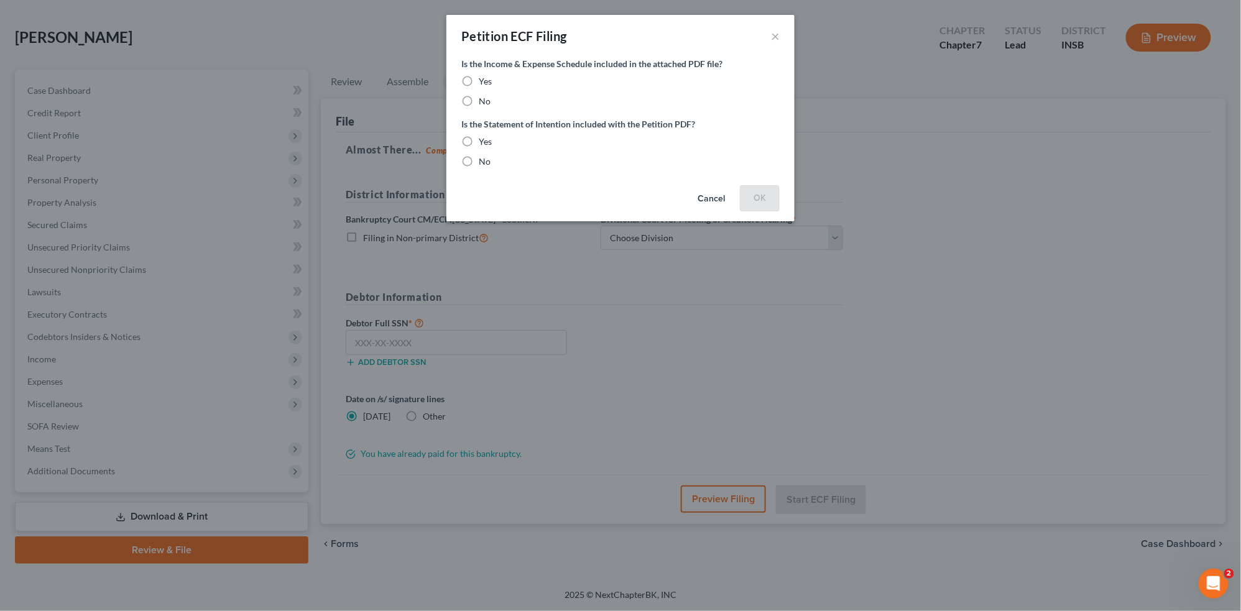
click at [479, 82] on label "Yes" at bounding box center [485, 81] width 13 height 12
click at [484, 82] on input "Yes" at bounding box center [488, 79] width 8 height 8
radio input "true"
click at [479, 137] on label "Yes" at bounding box center [485, 142] width 13 height 12
click at [484, 137] on input "Yes" at bounding box center [488, 140] width 8 height 8
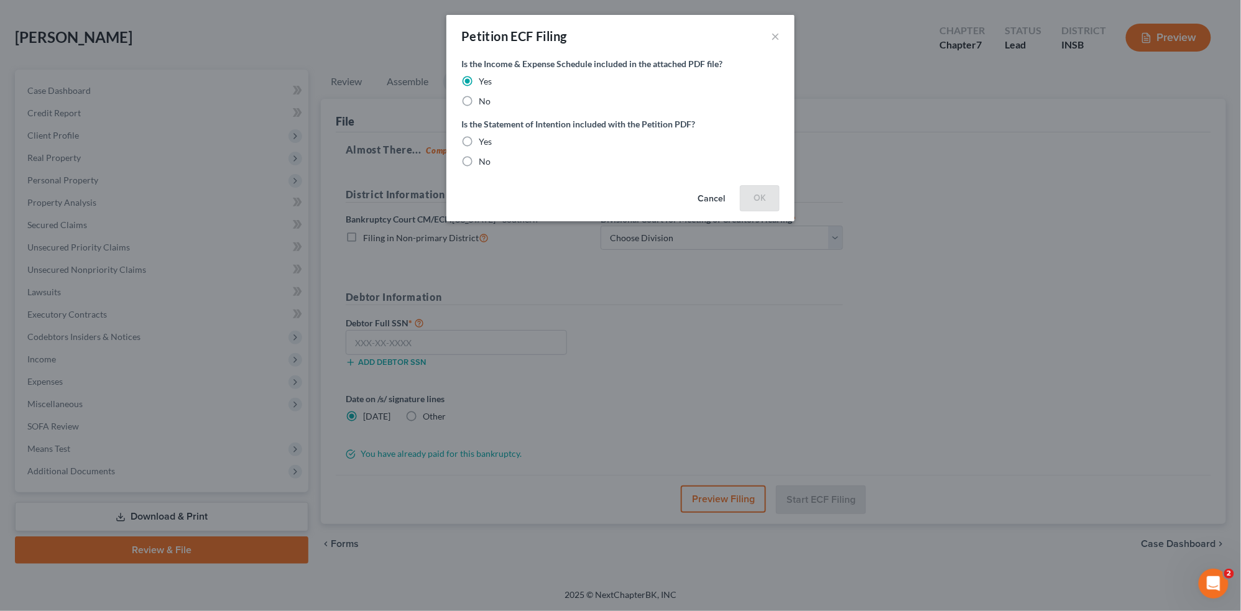
radio input "true"
click at [757, 202] on button "OK" at bounding box center [760, 197] width 40 height 25
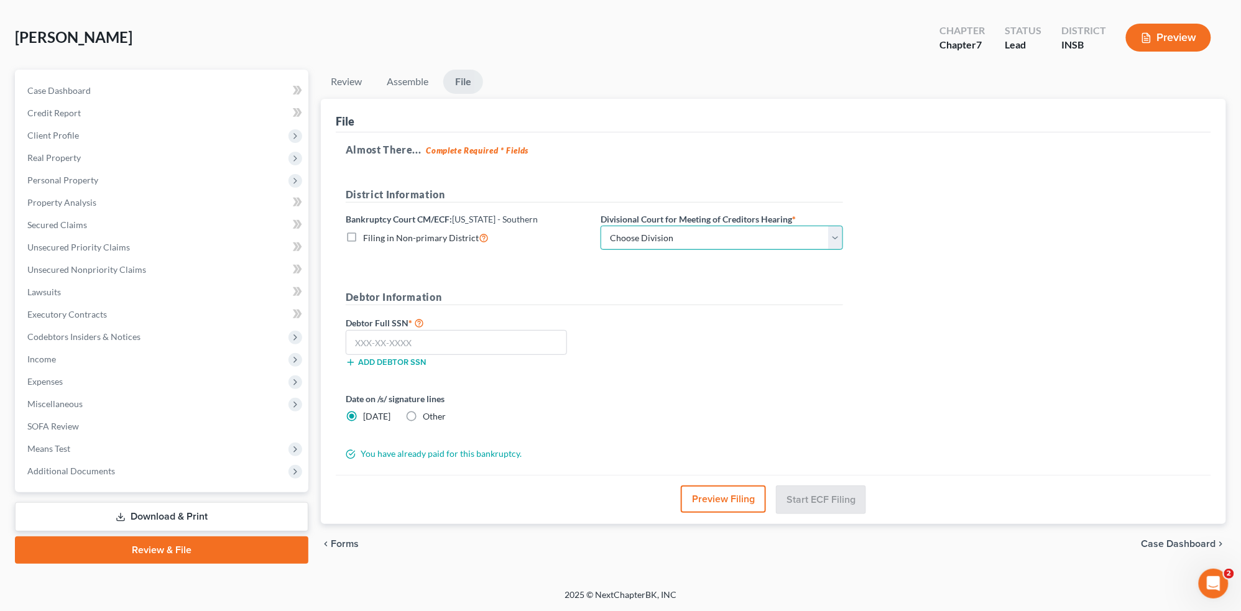
click at [763, 243] on select "Choose Division [GEOGRAPHIC_DATA] [GEOGRAPHIC_DATA] [GEOGRAPHIC_DATA] [GEOGRAPH…" at bounding box center [722, 238] width 242 height 25
select select "0"
click at [601, 226] on select "Choose Division [GEOGRAPHIC_DATA] [GEOGRAPHIC_DATA] [GEOGRAPHIC_DATA] [GEOGRAPH…" at bounding box center [722, 238] width 242 height 25
click at [411, 347] on input "text" at bounding box center [456, 342] width 221 height 25
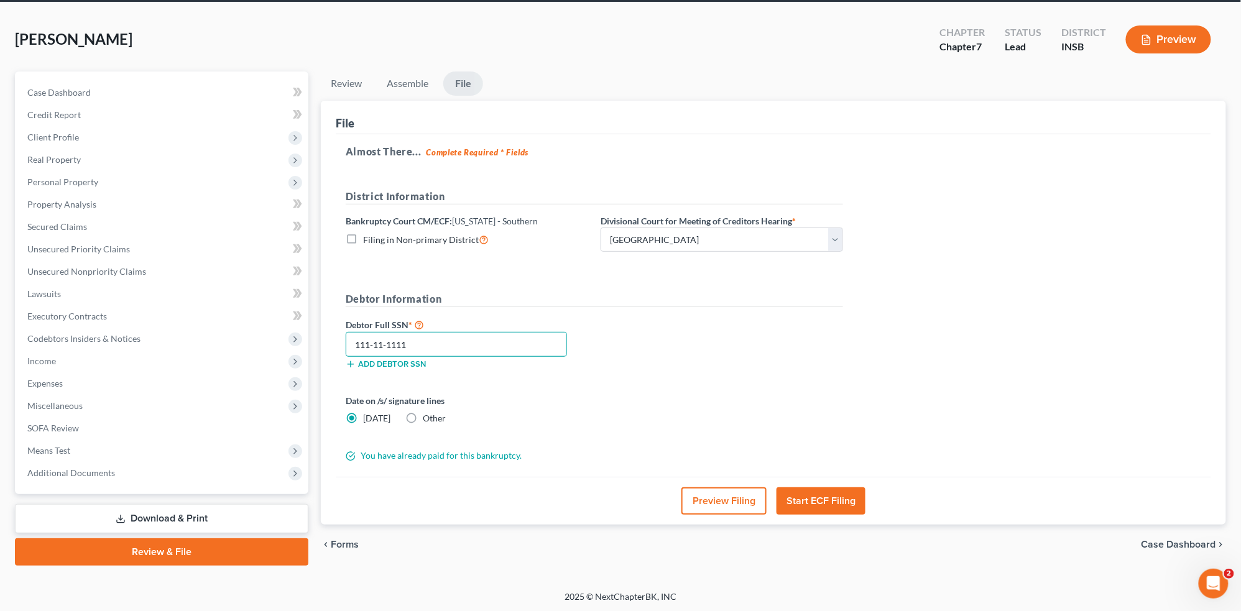
scroll to position [0, 0]
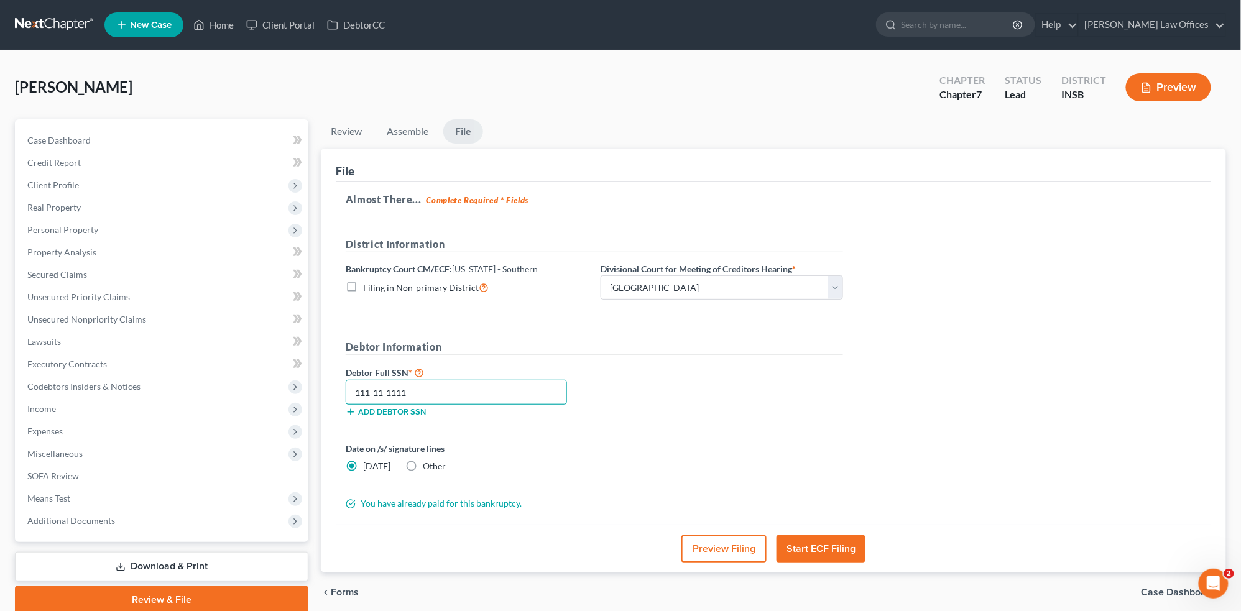
type input "111-11-1111"
click at [363, 283] on label "Filing in Non-primary District" at bounding box center [426, 287] width 126 height 14
click at [368, 283] on input "Filing in Non-primary District" at bounding box center [372, 284] width 8 height 8
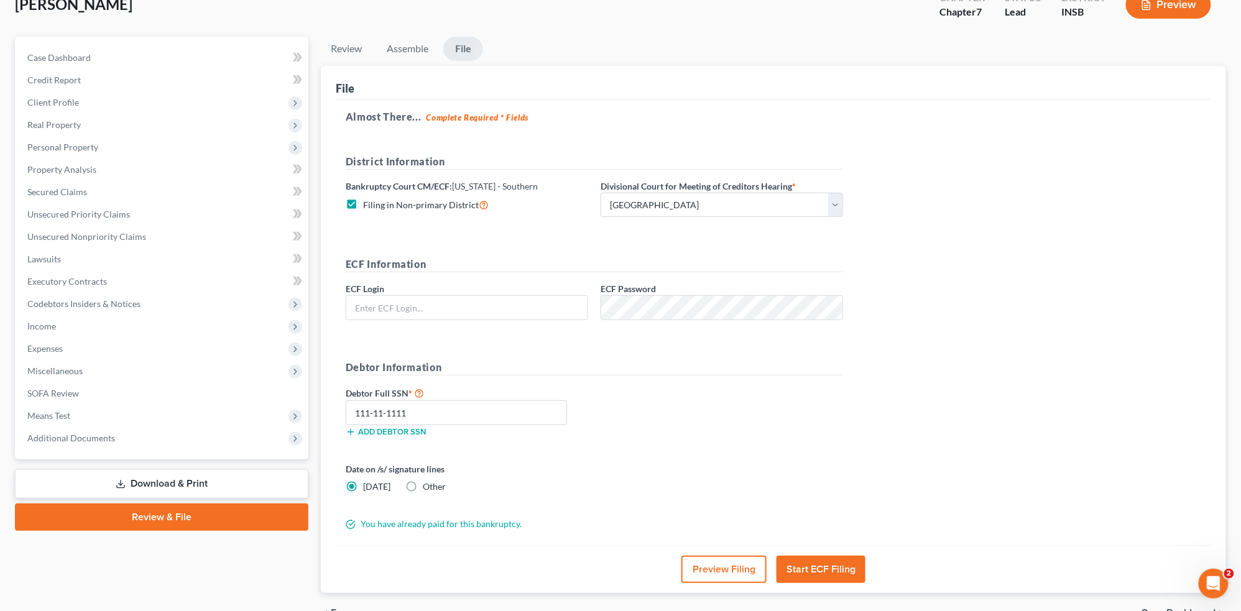
scroll to position [71, 0]
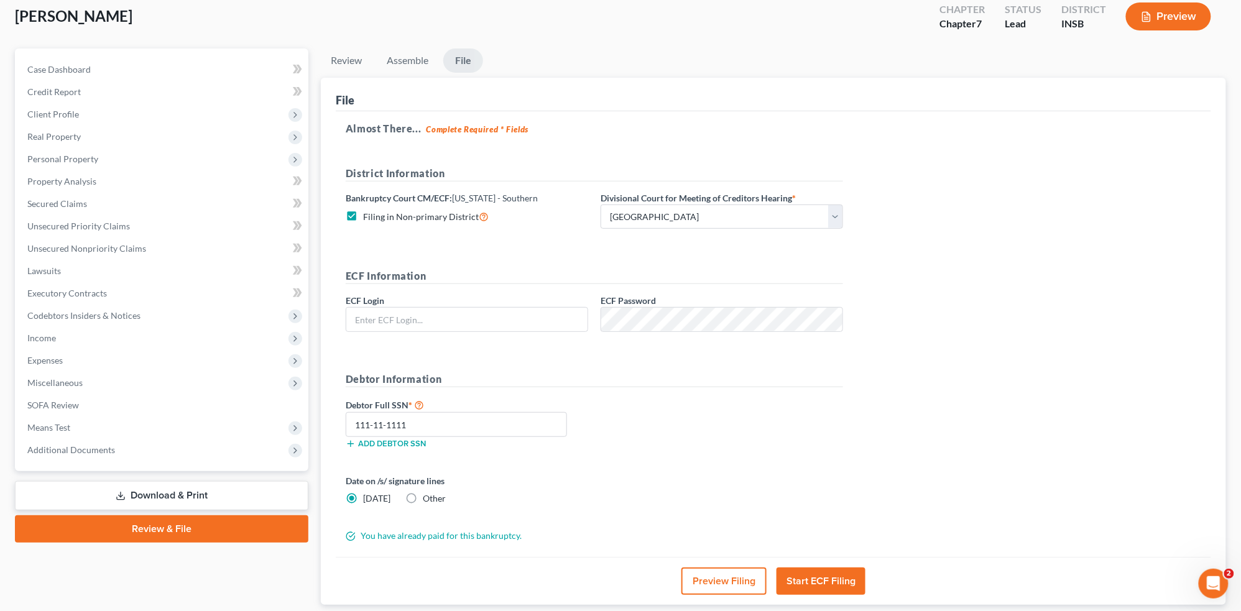
click at [363, 217] on label "Filing in Non-primary District" at bounding box center [426, 216] width 126 height 14
click at [368, 217] on input "Filing in Non-primary District" at bounding box center [372, 213] width 8 height 8
checkbox input "false"
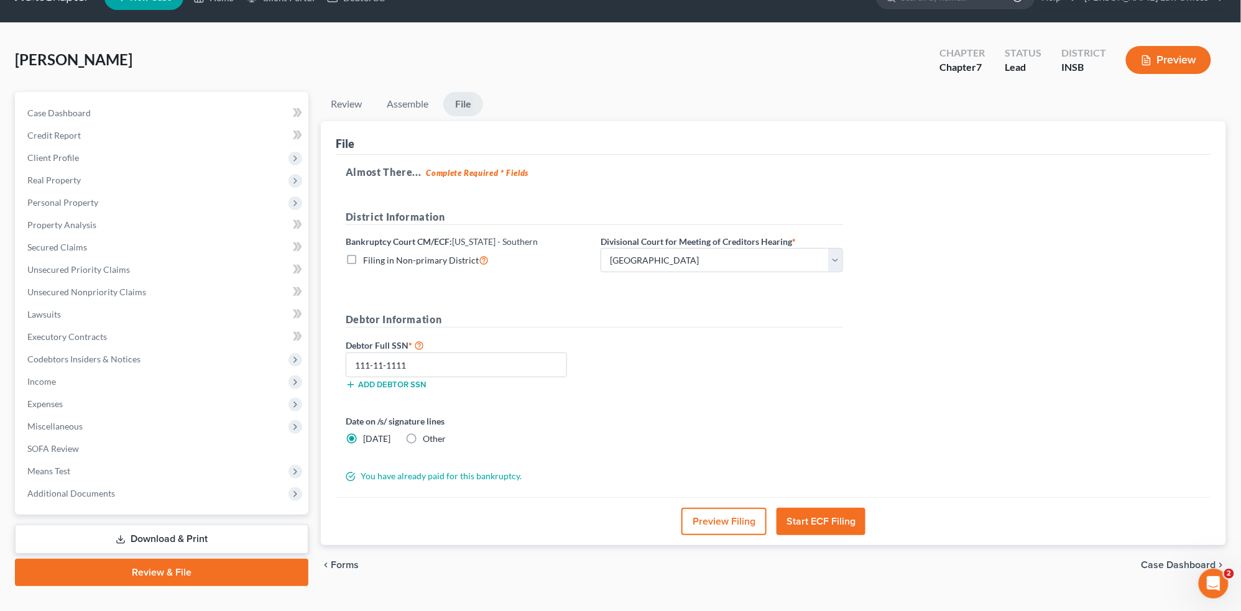
scroll to position [0, 0]
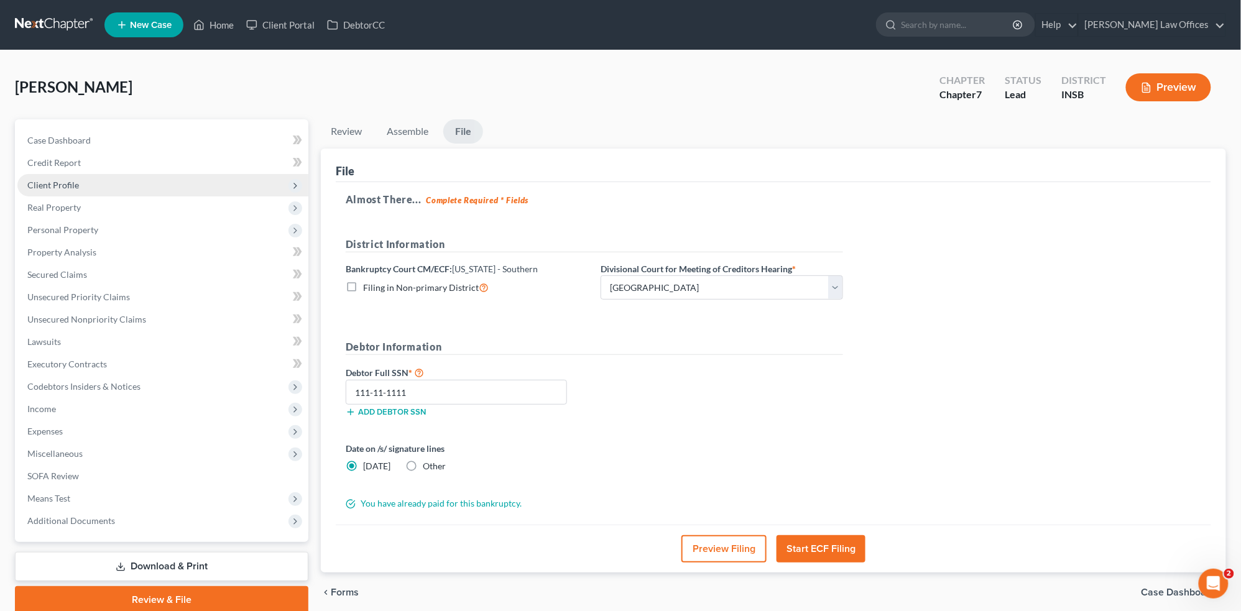
click at [119, 177] on span "Client Profile" at bounding box center [162, 185] width 291 height 22
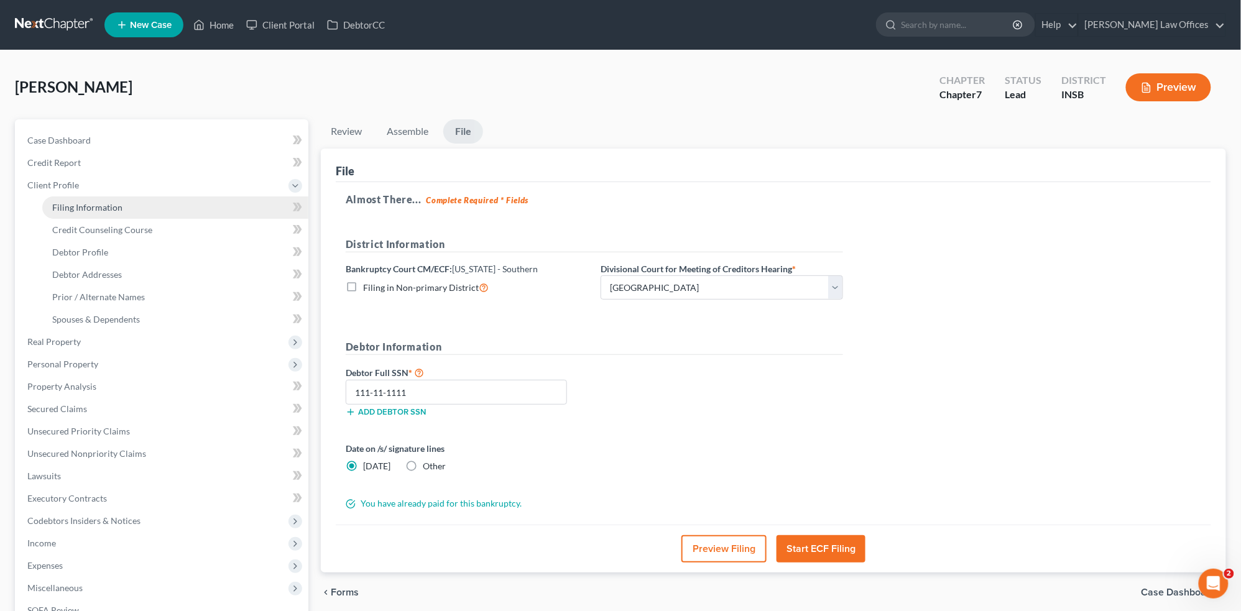
click at [127, 209] on link "Filing Information" at bounding box center [175, 207] width 266 height 22
select select "1"
select select "0"
select select "28"
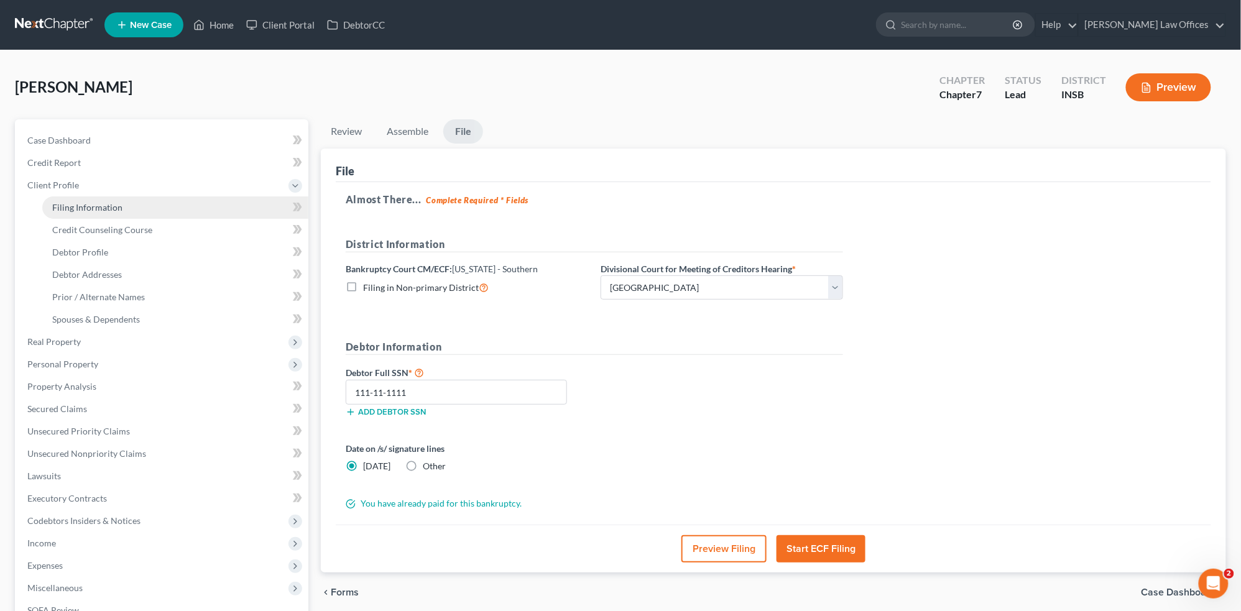
select select "0"
select select "15"
